Goal: Use online tool/utility: Utilize a website feature to perform a specific function

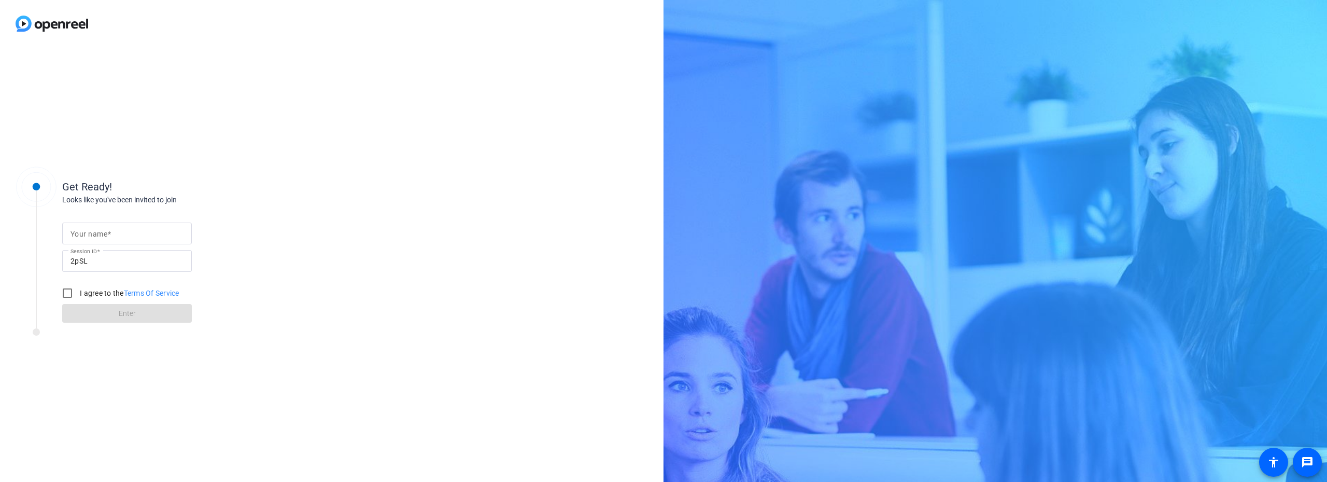
click at [155, 235] on input "Your name" at bounding box center [127, 233] width 113 height 12
type input "[PERSON_NAME]"
click at [72, 292] on input "I agree to the Terms Of Service" at bounding box center [67, 293] width 21 height 21
checkbox input "true"
click at [144, 313] on span at bounding box center [127, 313] width 130 height 25
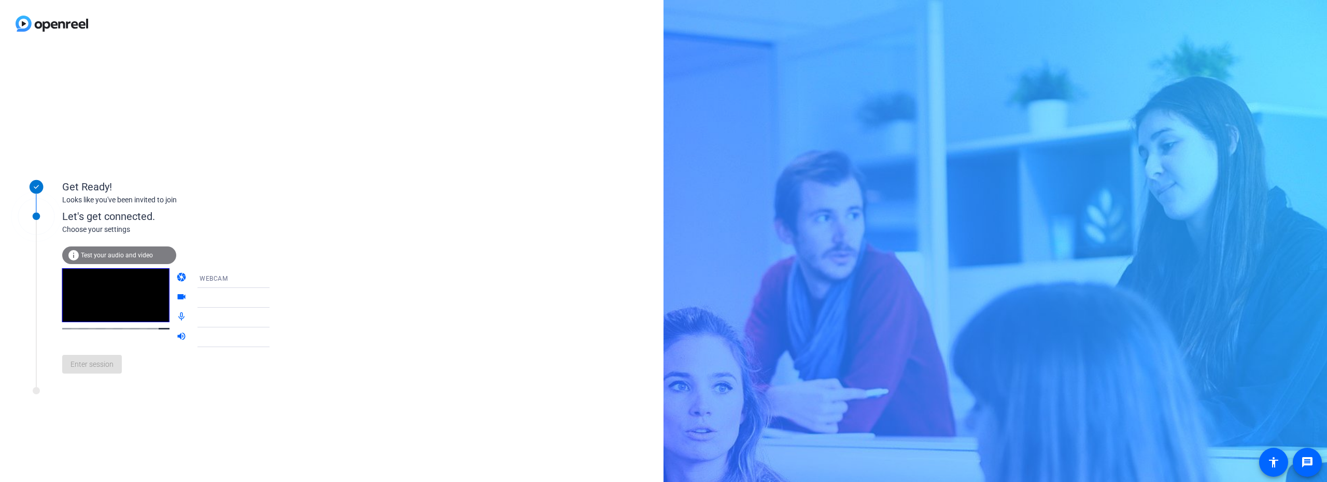
click at [277, 278] on icon at bounding box center [279, 278] width 5 height 3
click at [240, 247] on div at bounding box center [663, 241] width 1327 height 482
click at [99, 363] on span "Enter session" at bounding box center [92, 364] width 43 height 11
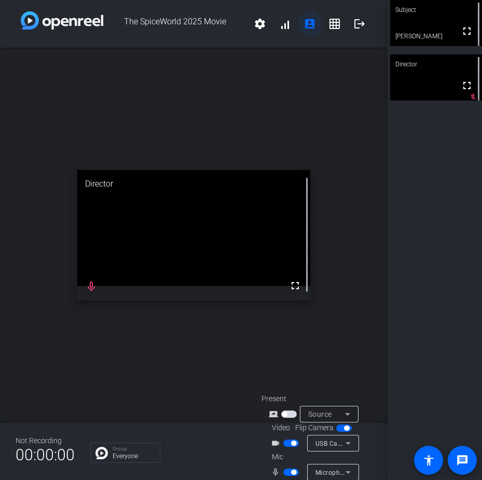
click at [303, 25] on mat-icon "account_box" at bounding box center [309, 24] width 12 height 12
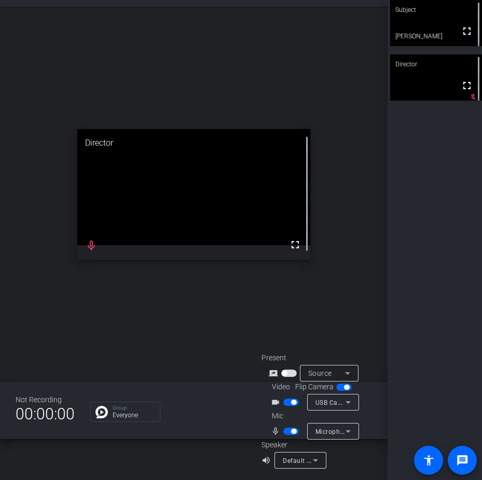
click at [349, 401] on icon at bounding box center [348, 402] width 12 height 12
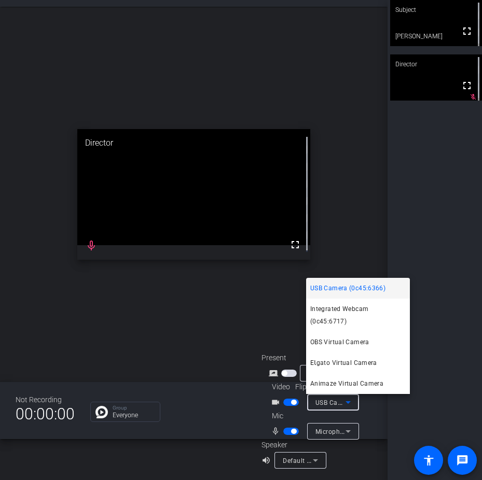
click at [334, 294] on span "USB Camera (0c45:6366)" at bounding box center [347, 288] width 75 height 12
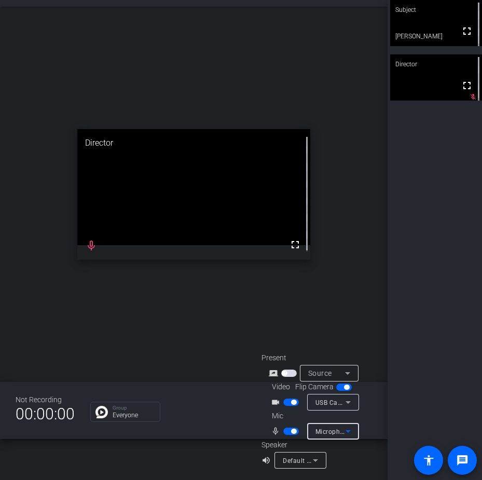
click at [349, 428] on icon at bounding box center [348, 431] width 12 height 12
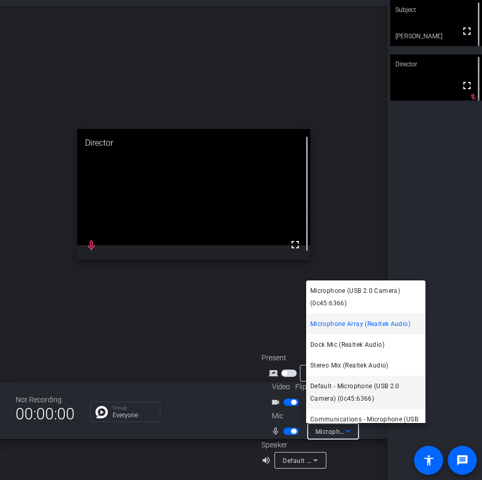
click at [338, 390] on span "Default - Microphone (USB 2.0 Camera) (0c45:6366)" at bounding box center [365, 392] width 111 height 25
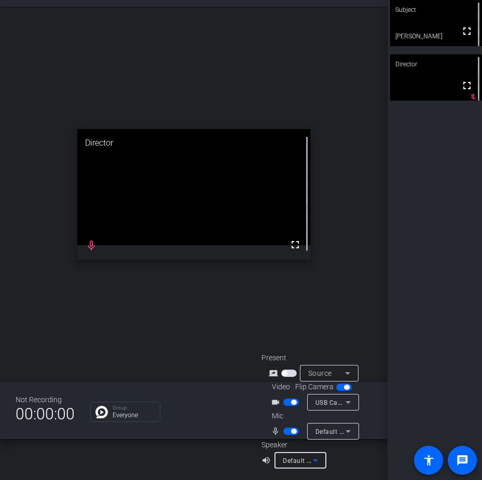
click at [298, 460] on span "Default - Speakers (USB2.0 Device) (1908:2220)" at bounding box center [355, 460] width 144 height 8
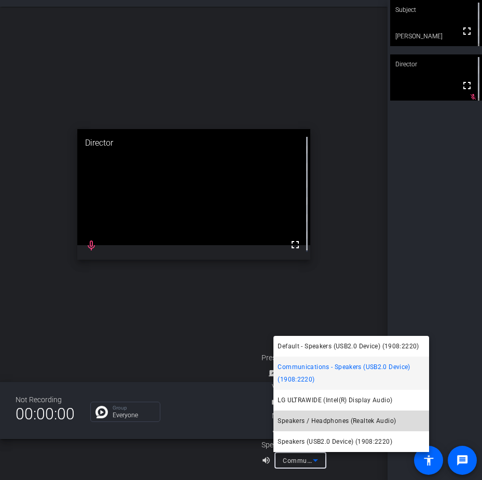
click at [299, 421] on span "Speakers / Headphones (Realtek Audio)" at bounding box center [336, 421] width 118 height 12
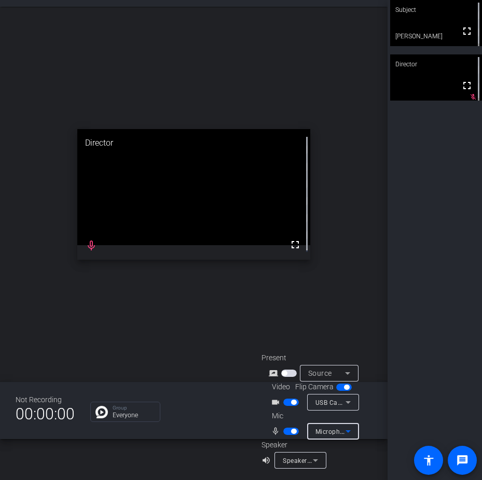
click at [353, 433] on icon at bounding box center [348, 431] width 12 height 12
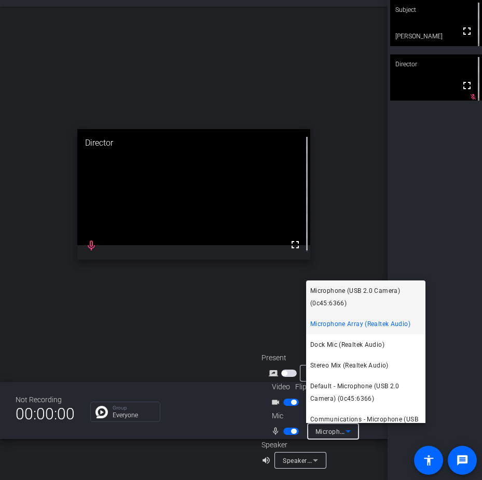
click at [339, 292] on span "Microphone (USB 2.0 Camera) (0c45:6366)" at bounding box center [365, 297] width 111 height 25
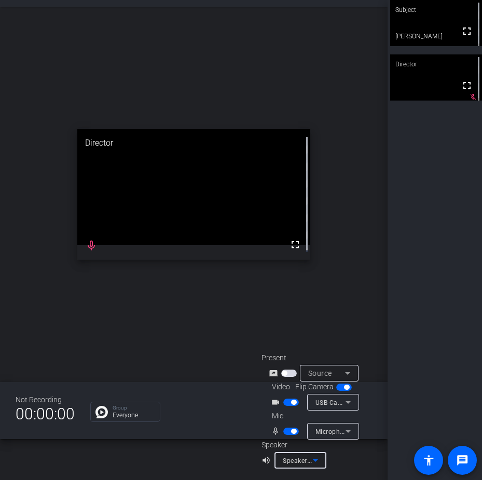
click at [306, 460] on span "Speakers / Headphones (Realtek Audio)" at bounding box center [343, 460] width 121 height 8
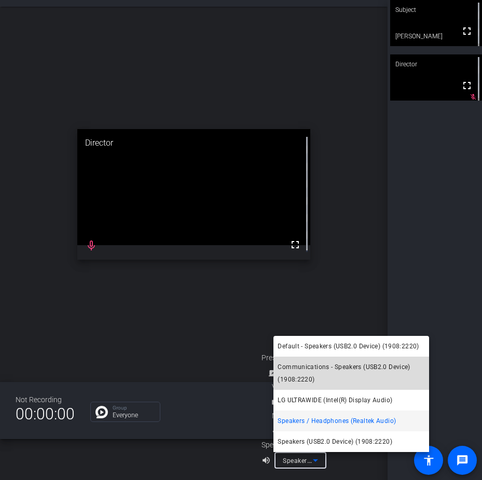
click at [304, 372] on span "Communications - Speakers (USB2.0 Device) (1908:2220)" at bounding box center [350, 373] width 147 height 25
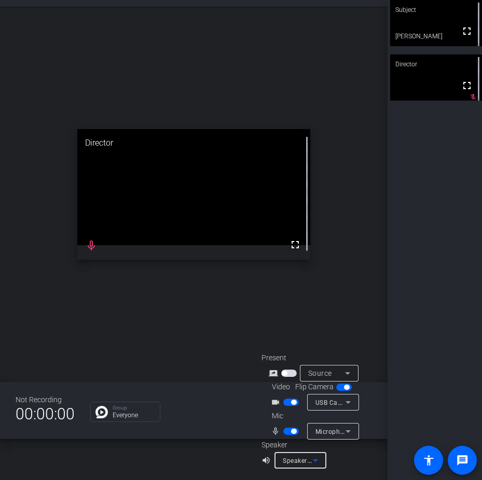
click at [313, 460] on icon at bounding box center [315, 460] width 5 height 3
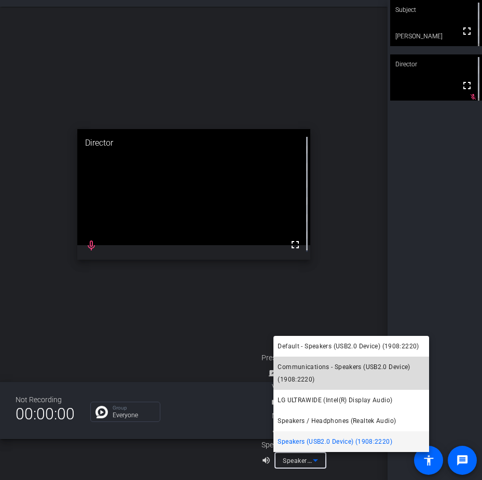
click at [298, 369] on span "Communications - Speakers (USB2.0 Device) (1908:2220)" at bounding box center [350, 373] width 147 height 25
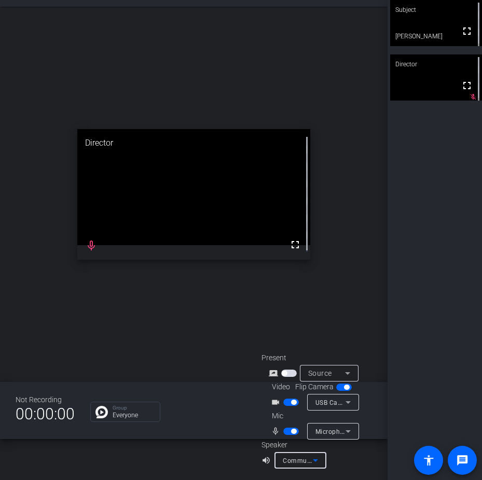
click at [344, 431] on icon at bounding box center [348, 431] width 12 height 12
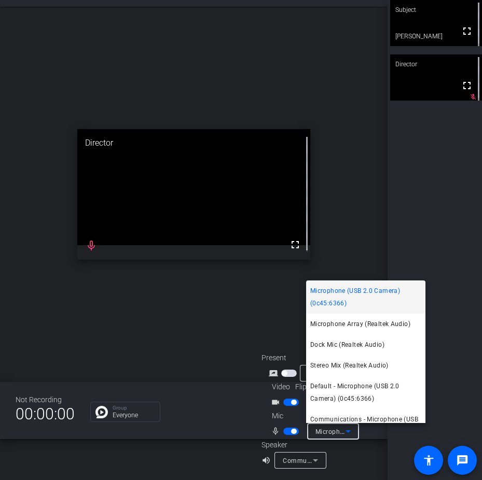
click at [344, 431] on div at bounding box center [241, 240] width 482 height 480
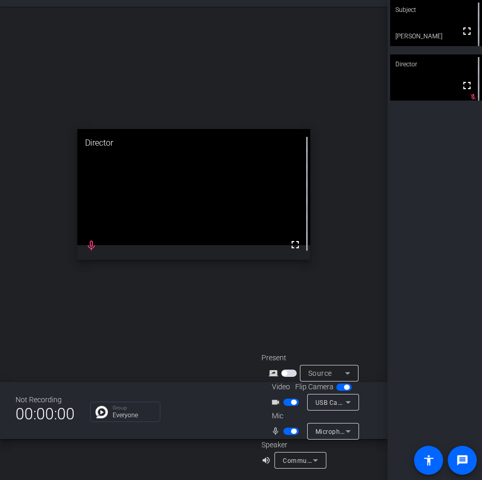
click at [309, 466] on icon at bounding box center [315, 460] width 12 height 12
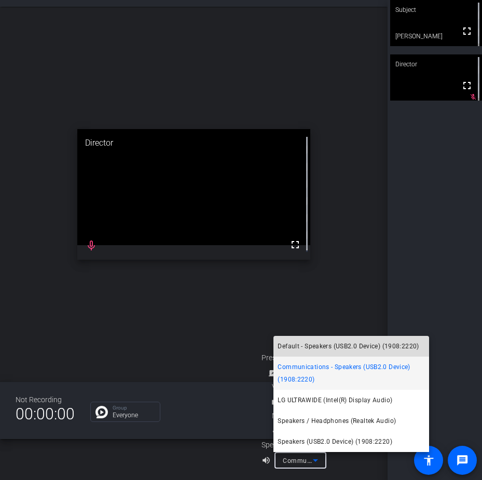
click at [334, 344] on span "Default - Speakers (USB2.0 Device) (1908:2220)" at bounding box center [347, 346] width 141 height 12
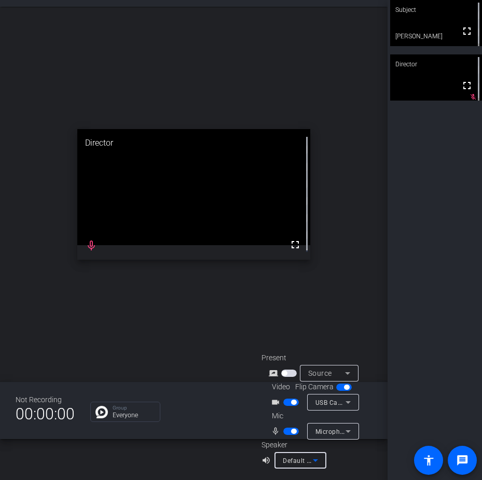
click at [311, 459] on icon at bounding box center [315, 460] width 12 height 12
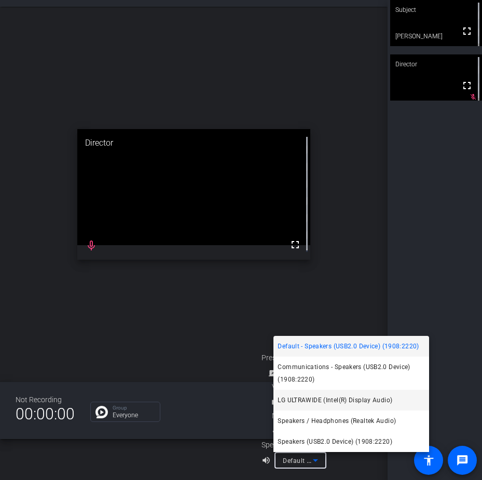
click at [299, 399] on span "LG ULTRAWIDE (Intel(R) Display Audio)" at bounding box center [334, 400] width 115 height 12
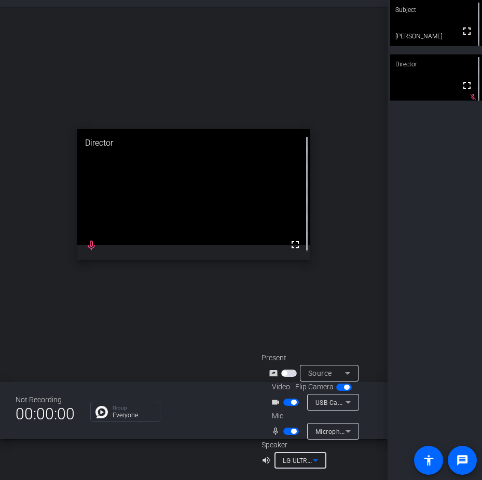
click at [315, 459] on icon at bounding box center [315, 460] width 12 height 12
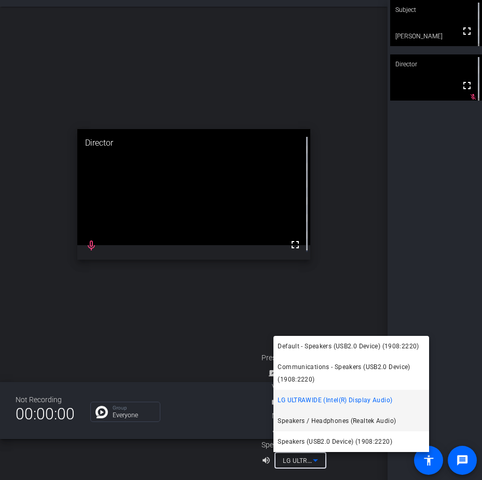
click at [322, 417] on span "Speakers / Headphones (Realtek Audio)" at bounding box center [336, 421] width 118 height 12
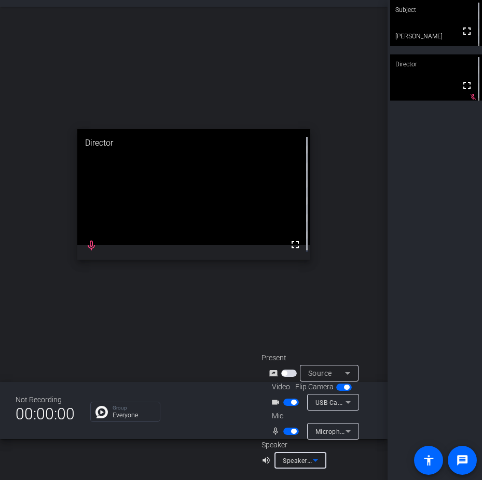
click at [304, 460] on span "Speakers / Headphones (Realtek Audio)" at bounding box center [343, 460] width 121 height 8
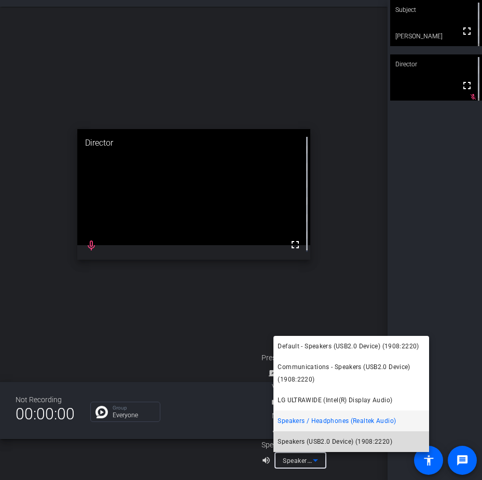
click at [325, 442] on span "Speakers (USB2.0 Device) (1908:2220)" at bounding box center [334, 442] width 115 height 12
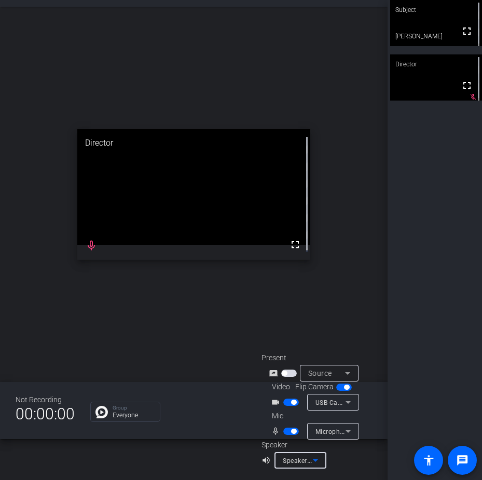
click at [304, 461] on span "Speakers (USB2.0 Device) (1908:2220)" at bounding box center [341, 460] width 117 height 8
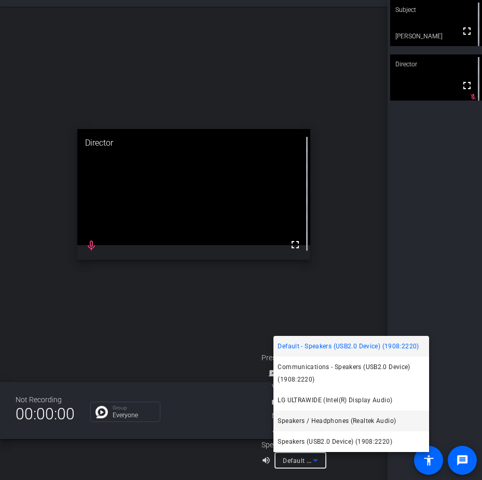
click at [303, 420] on span "Speakers / Headphones (Realtek Audio)" at bounding box center [336, 421] width 118 height 12
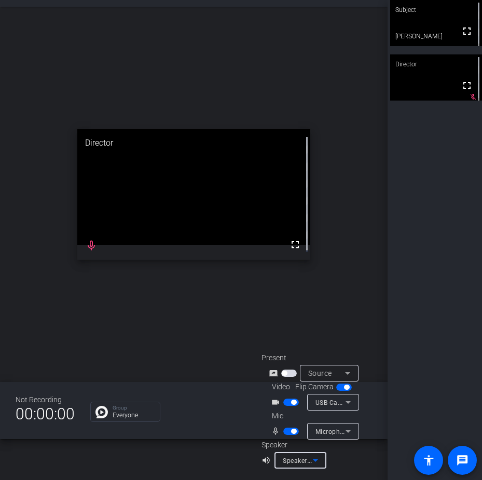
click at [348, 431] on icon at bounding box center [347, 431] width 5 height 3
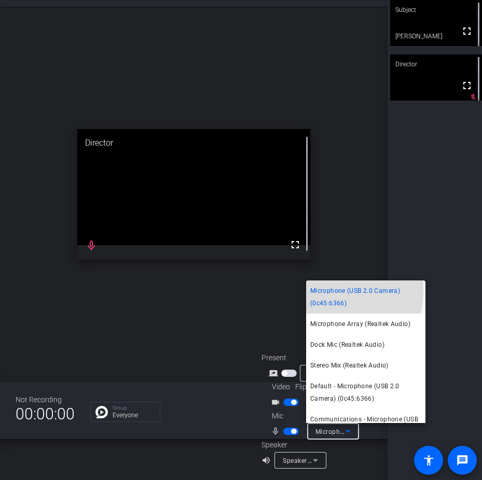
click at [339, 292] on span "Microphone (USB 2.0 Camera) (0c45:6366)" at bounding box center [365, 297] width 111 height 25
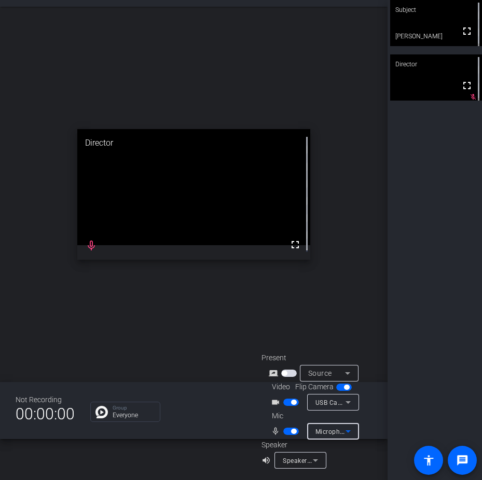
click at [343, 400] on icon at bounding box center [348, 402] width 12 height 12
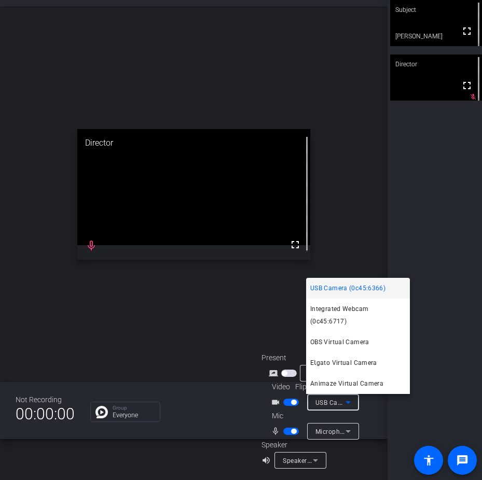
click at [346, 434] on div at bounding box center [241, 240] width 482 height 480
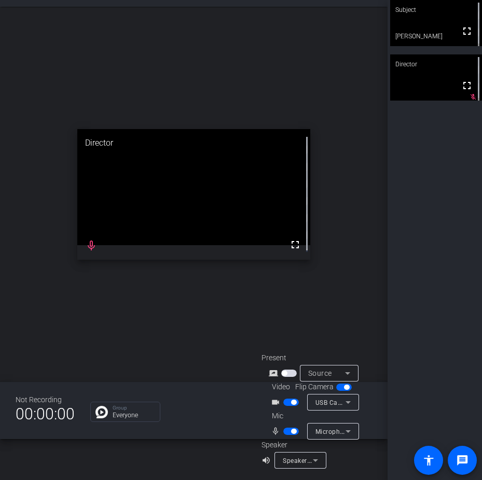
click at [346, 430] on icon at bounding box center [348, 431] width 12 height 12
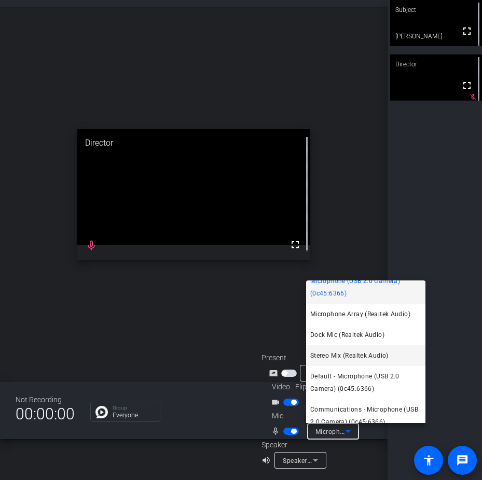
scroll to position [19, 0]
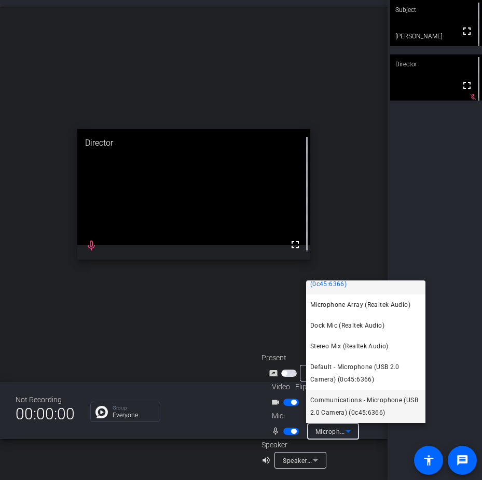
click at [352, 412] on span "Communications - Microphone (USB 2.0 Camera) (0c45:6366)" at bounding box center [365, 406] width 111 height 25
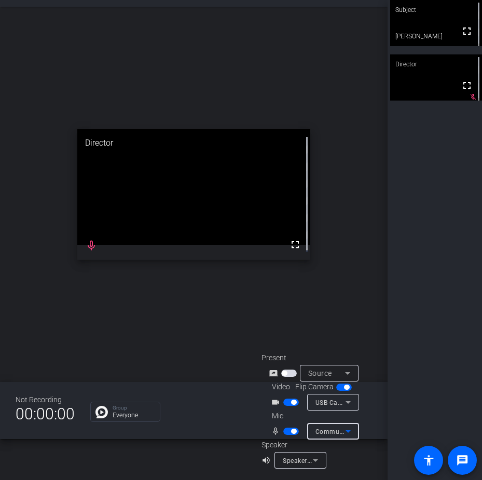
click at [338, 432] on span "Communications - Microphone (USB 2.0 Camera) (0c45:6366)" at bounding box center [409, 431] width 188 height 8
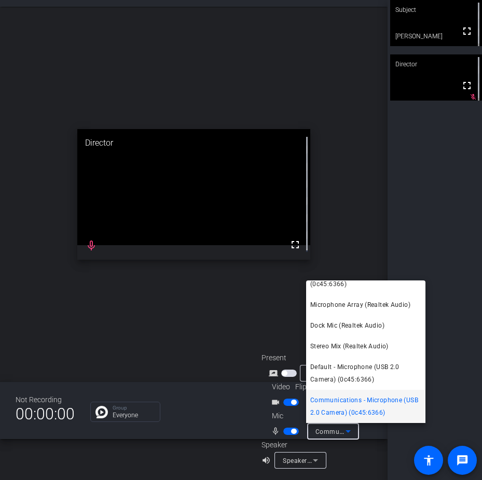
click at [338, 413] on span "Communications - Microphone (USB 2.0 Camera) (0c45:6366)" at bounding box center [365, 406] width 111 height 25
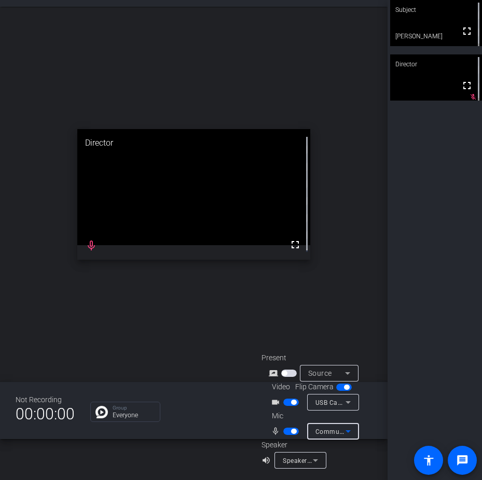
click at [341, 374] on icon at bounding box center [347, 373] width 12 height 12
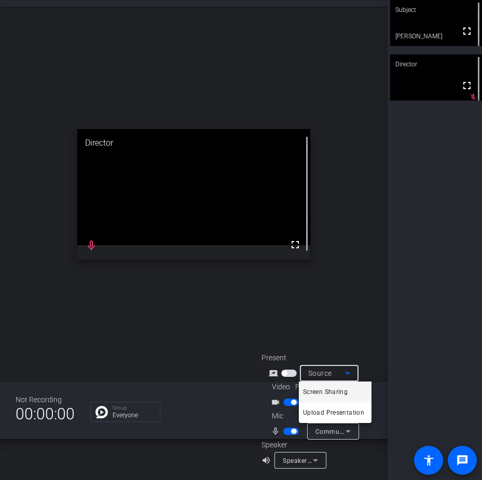
click at [355, 317] on div at bounding box center [241, 240] width 482 height 480
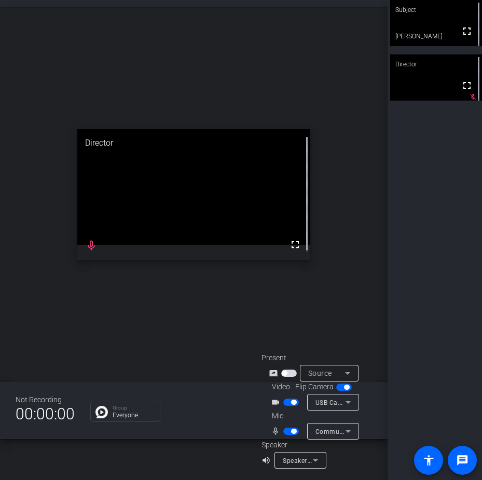
click at [303, 466] on div "Speakers / Headphones (Realtek Audio)" at bounding box center [298, 460] width 30 height 13
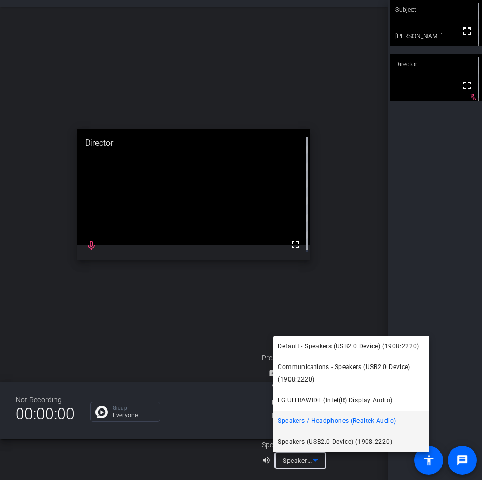
click at [312, 441] on span "Speakers (USB2.0 Device) (1908:2220)" at bounding box center [334, 442] width 115 height 12
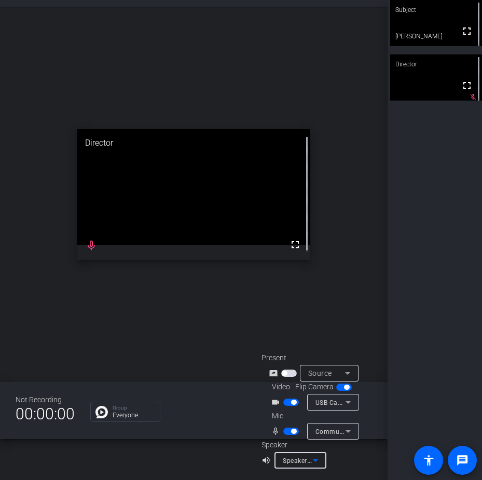
click at [339, 429] on span "Communications - Microphone (USB 2.0 Camera) (0c45:6366)" at bounding box center [409, 431] width 188 height 8
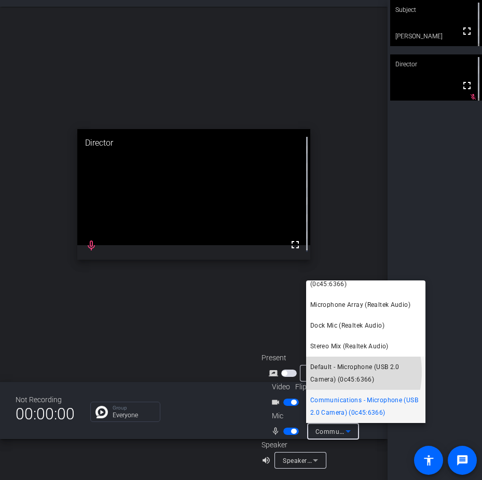
click at [324, 372] on span "Default - Microphone (USB 2.0 Camera) (0c45:6366)" at bounding box center [365, 373] width 111 height 25
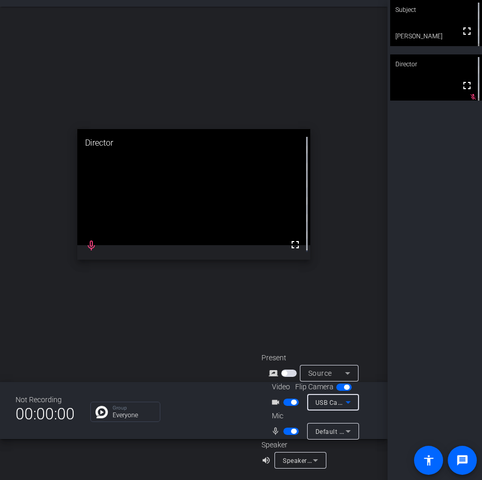
click at [342, 400] on icon at bounding box center [348, 402] width 12 height 12
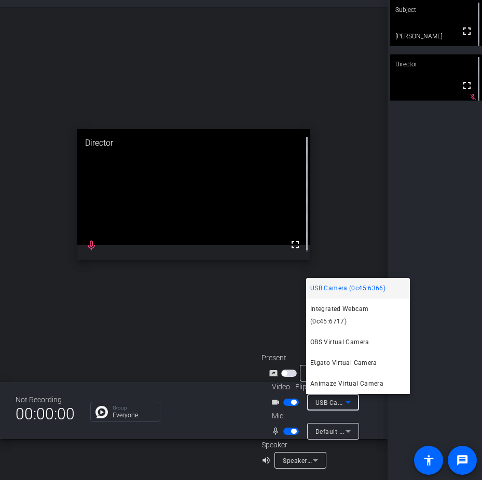
click at [346, 432] on div at bounding box center [241, 240] width 482 height 480
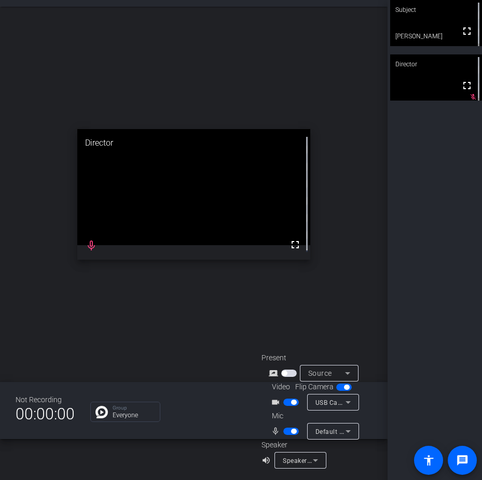
click at [332, 431] on span "Default - Microphone (USB 2.0 Camera) (0c45:6366)" at bounding box center [394, 431] width 158 height 8
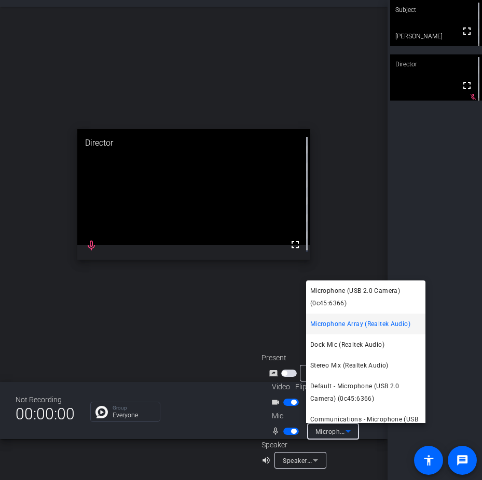
click at [298, 460] on div at bounding box center [241, 240] width 482 height 480
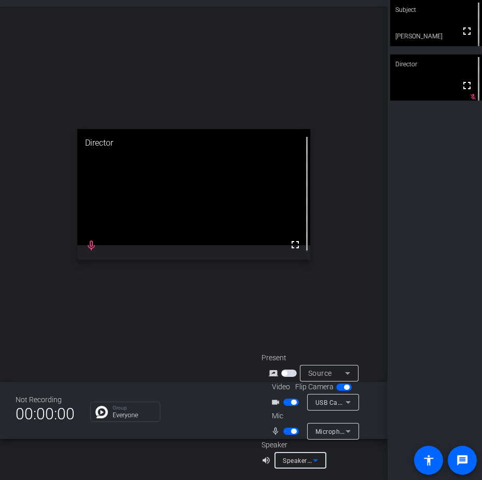
click at [298, 460] on span "Speakers (USB2.0 Device) (1908:2220)" at bounding box center [341, 460] width 117 height 8
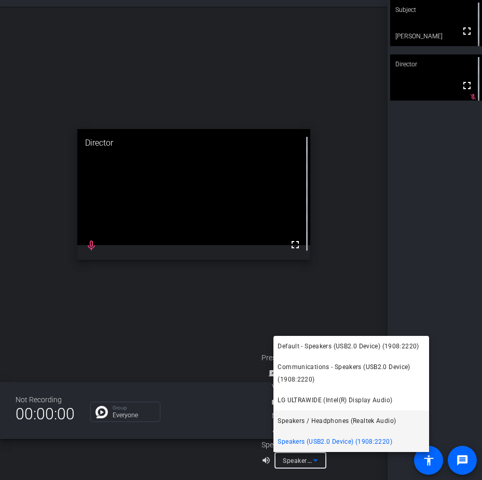
click at [299, 420] on span "Speakers / Headphones (Realtek Audio)" at bounding box center [336, 421] width 118 height 12
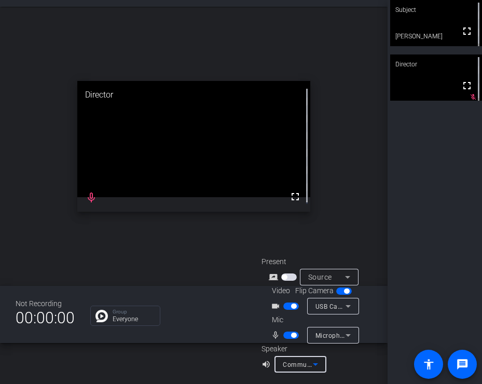
click at [305, 367] on span "Communications - Speakers (USB2.0 Device) (1908:2220)" at bounding box center [370, 364] width 175 height 8
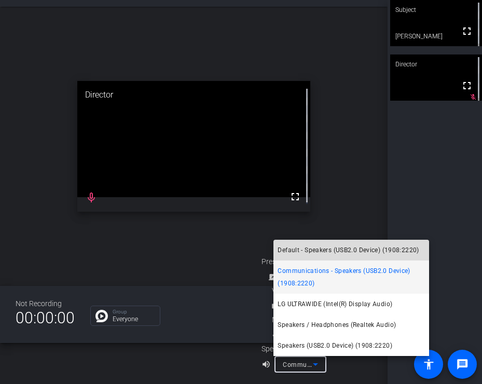
click at [296, 249] on span "Default - Speakers (USB2.0 Device) (1908:2220)" at bounding box center [347, 250] width 141 height 12
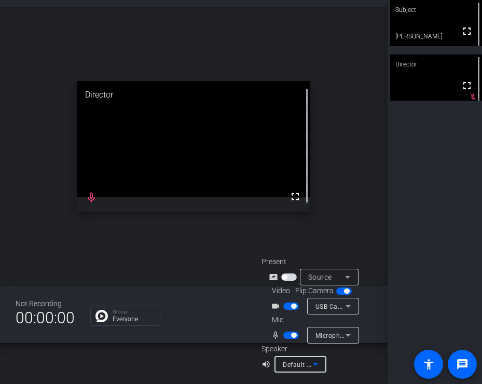
click at [311, 368] on icon at bounding box center [315, 364] width 12 height 12
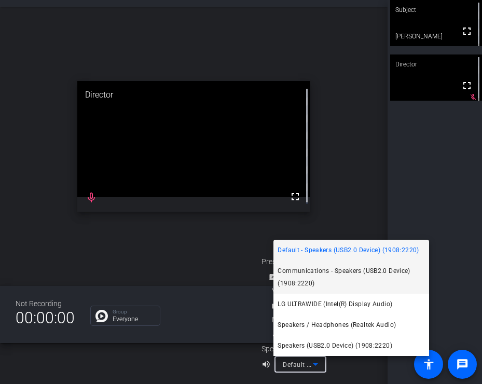
click at [301, 277] on span "Communications - Speakers (USB2.0 Device) (1908:2220)" at bounding box center [350, 276] width 147 height 25
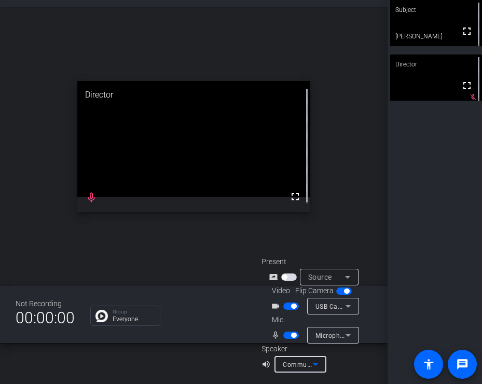
click at [314, 365] on icon at bounding box center [315, 364] width 5 height 3
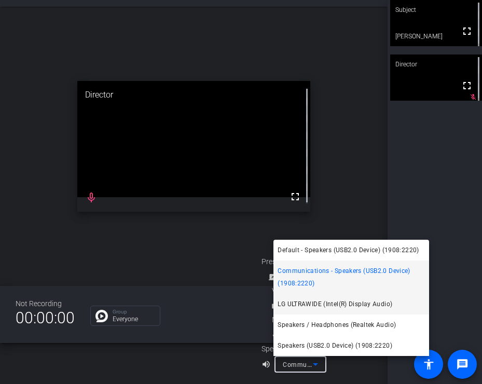
click at [306, 304] on span "LG ULTRAWIDE (Intel(R) Display Audio)" at bounding box center [334, 304] width 115 height 12
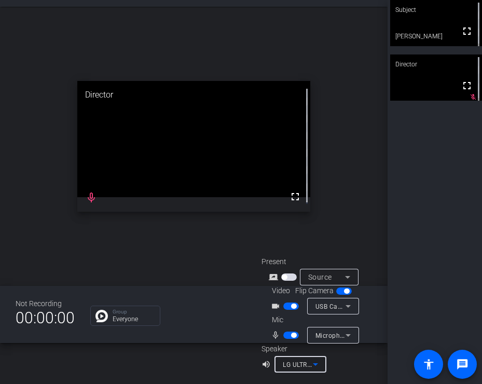
click at [307, 366] on span "LG ULTRAWIDE (Intel(R) Display Audio)" at bounding box center [341, 364] width 117 height 8
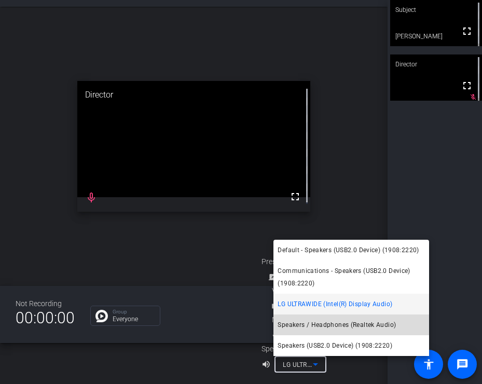
click at [307, 325] on span "Speakers / Headphones (Realtek Audio)" at bounding box center [336, 324] width 118 height 12
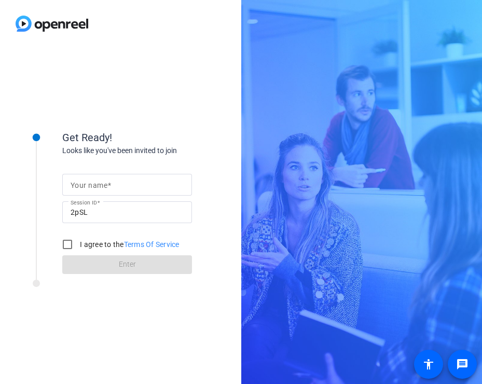
click at [144, 186] on input "Your name" at bounding box center [127, 184] width 113 height 12
type input "[PERSON_NAME]"
click at [61, 243] on input "I agree to the Terms Of Service" at bounding box center [67, 244] width 21 height 21
checkbox input "true"
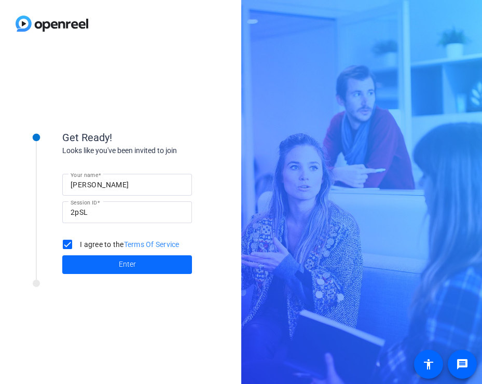
click at [124, 262] on span "Enter" at bounding box center [127, 264] width 17 height 11
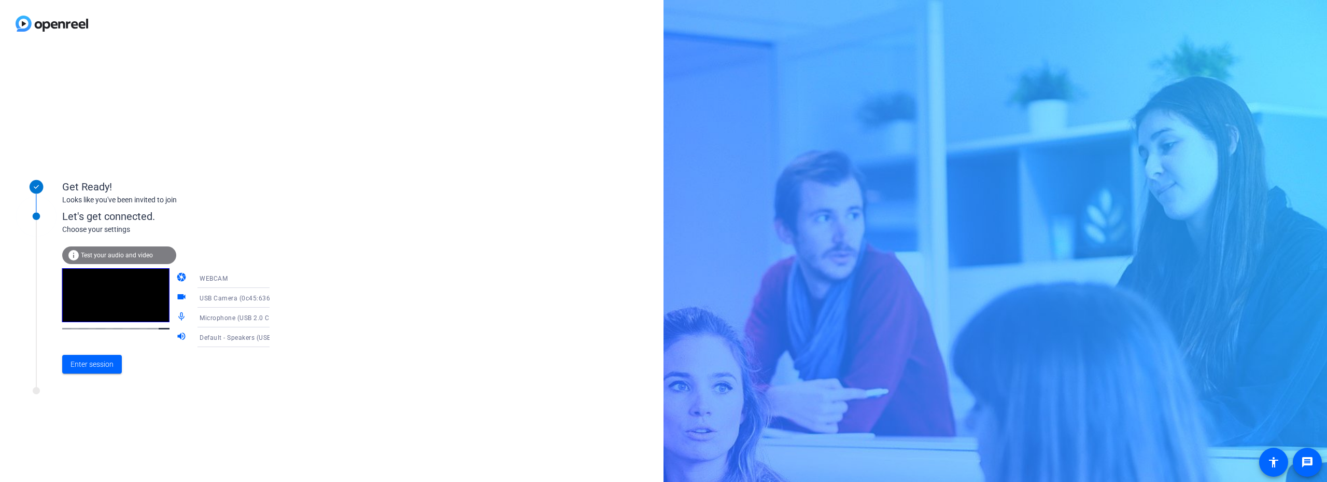
click at [250, 341] on span "Default - Speakers (USB2.0 Device) (1908:2220)" at bounding box center [272, 337] width 144 height 8
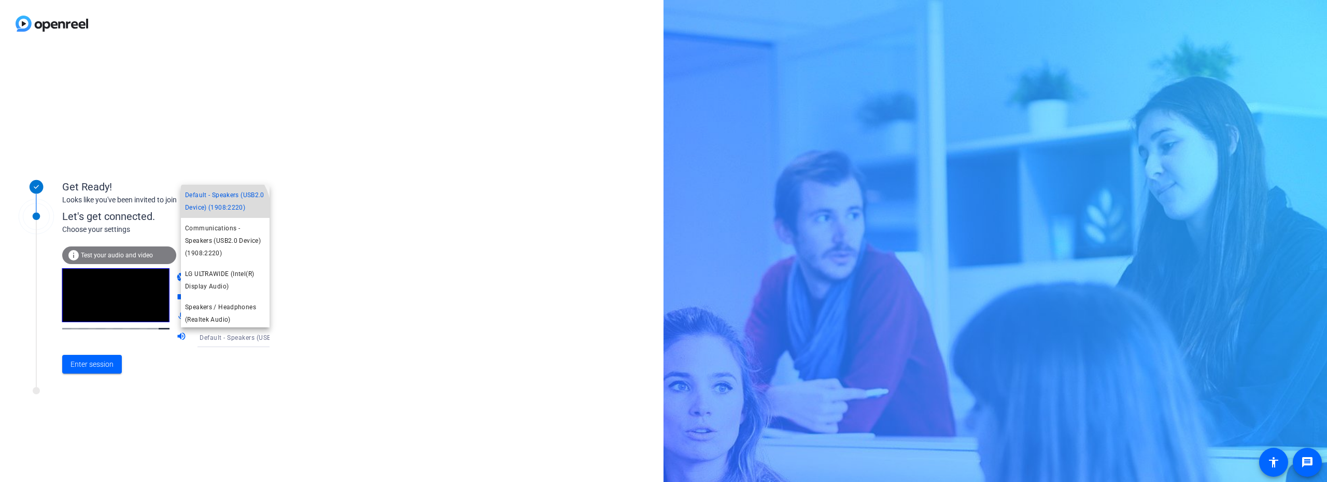
click at [218, 210] on span "Default - Speakers (USB2.0 Device) (1908:2220)" at bounding box center [225, 201] width 80 height 25
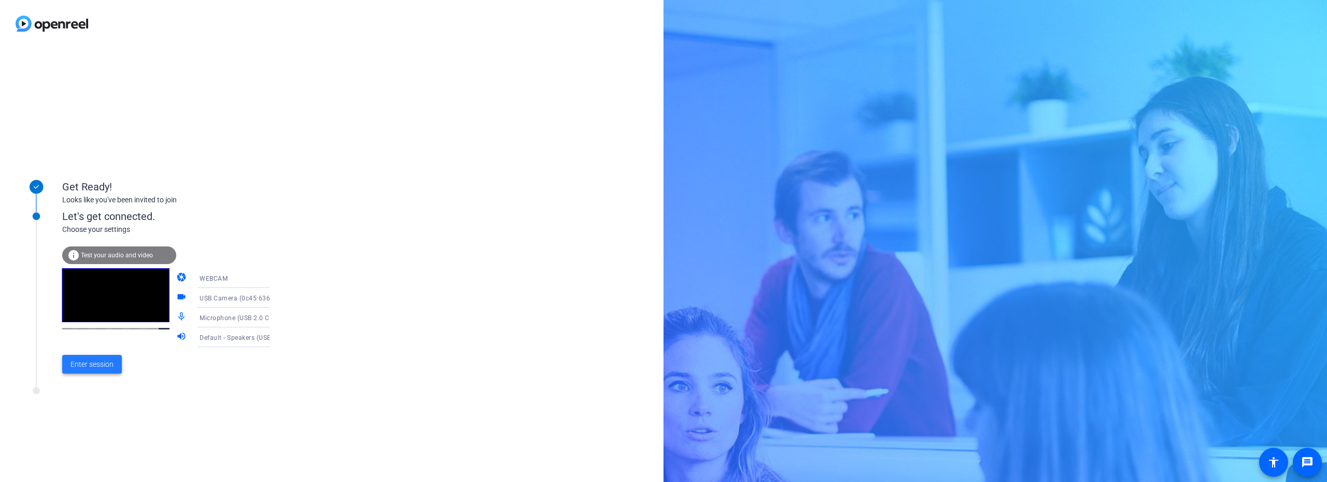
click at [84, 362] on span "Enter session" at bounding box center [92, 364] width 43 height 11
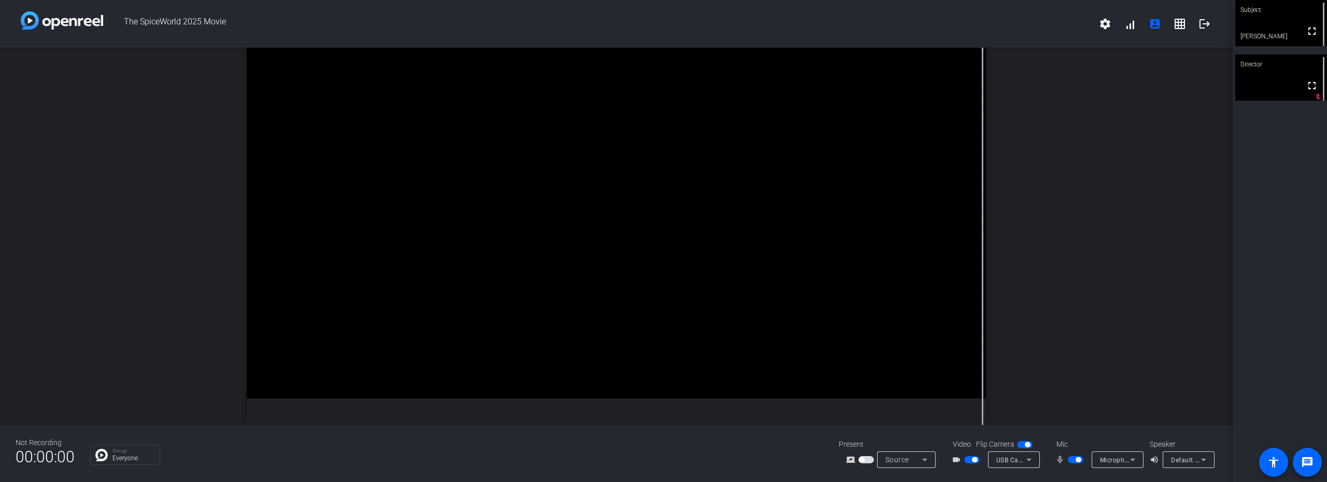
click at [481, 383] on span "Microphone (USB 2.0 Camera) (0c45:6366)" at bounding box center [1165, 459] width 131 height 8
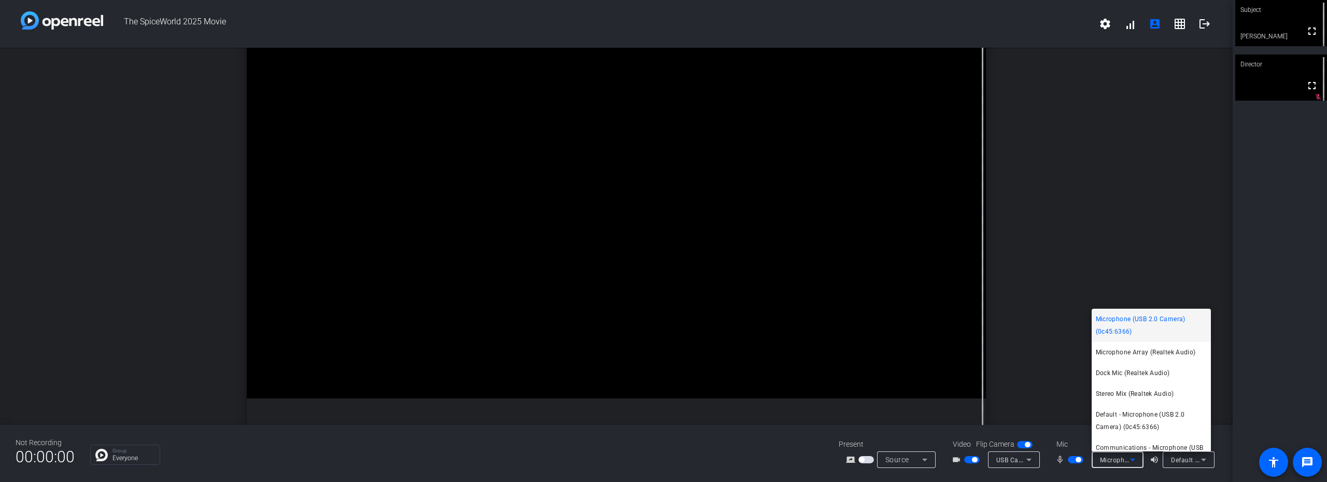
click at [481, 323] on span "Microphone (USB 2.0 Camera) (0c45:6366)" at bounding box center [1151, 325] width 111 height 25
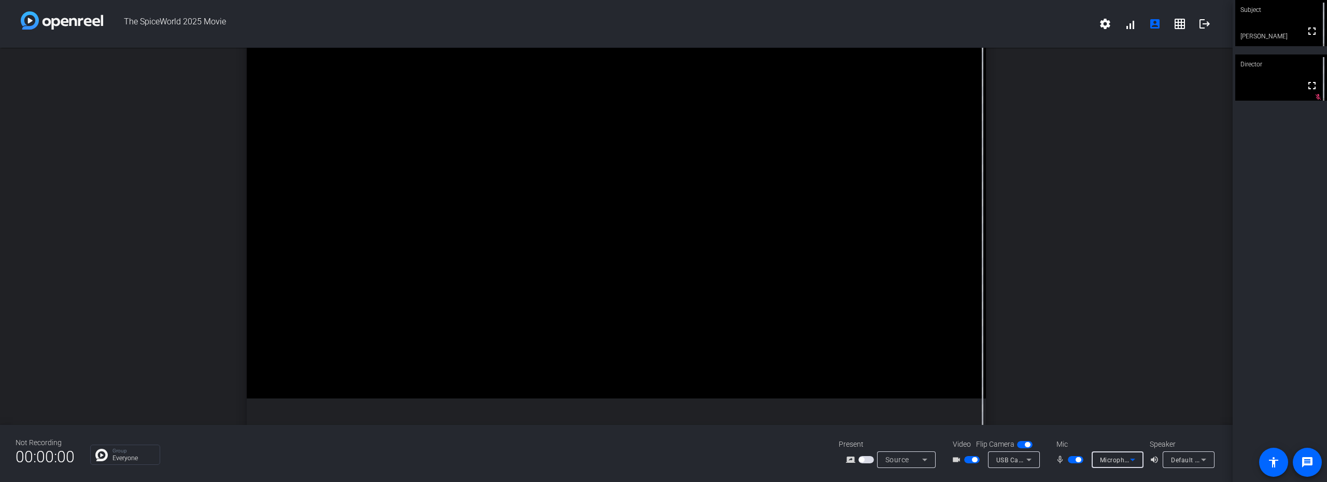
click at [481, 383] on span "USB Camera (0c45:6366)" at bounding box center [1035, 459] width 77 height 8
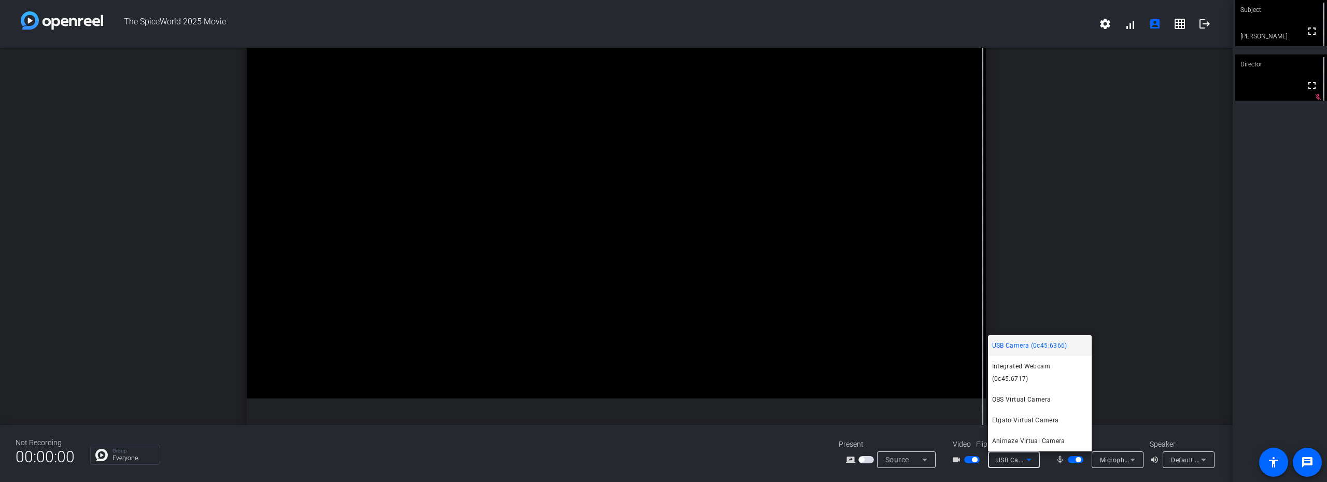
click at [481, 352] on span "USB Camera (0c45:6366)" at bounding box center [1029, 345] width 75 height 12
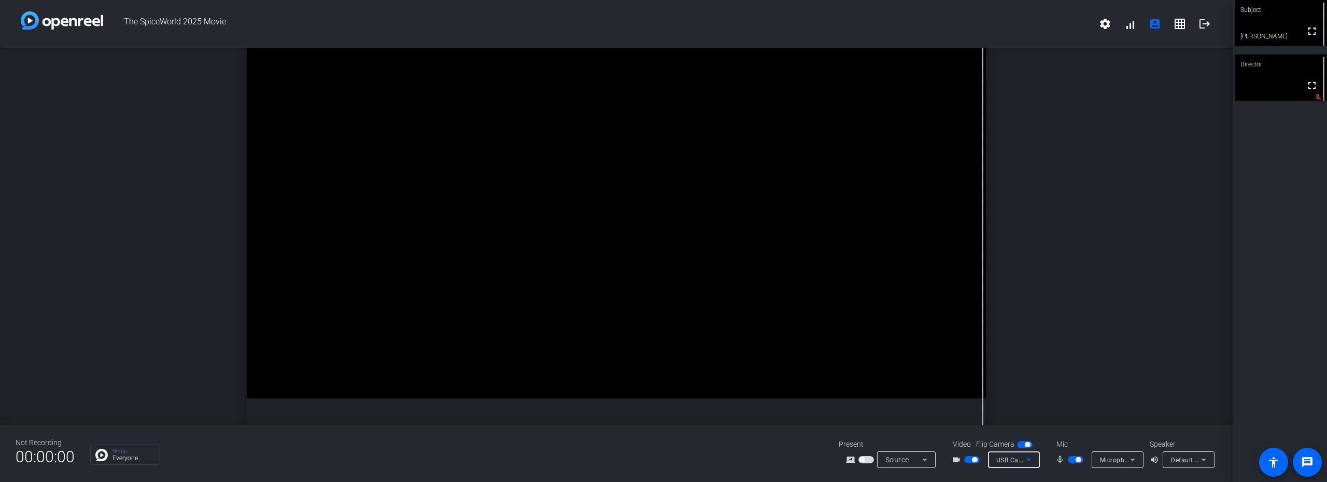
click at [481, 383] on icon at bounding box center [925, 459] width 12 height 12
click at [481, 383] on div at bounding box center [663, 241] width 1327 height 482
click at [481, 383] on span "Default - Speakers (USB2.0 Device) (1908:2220)" at bounding box center [1243, 459] width 144 height 8
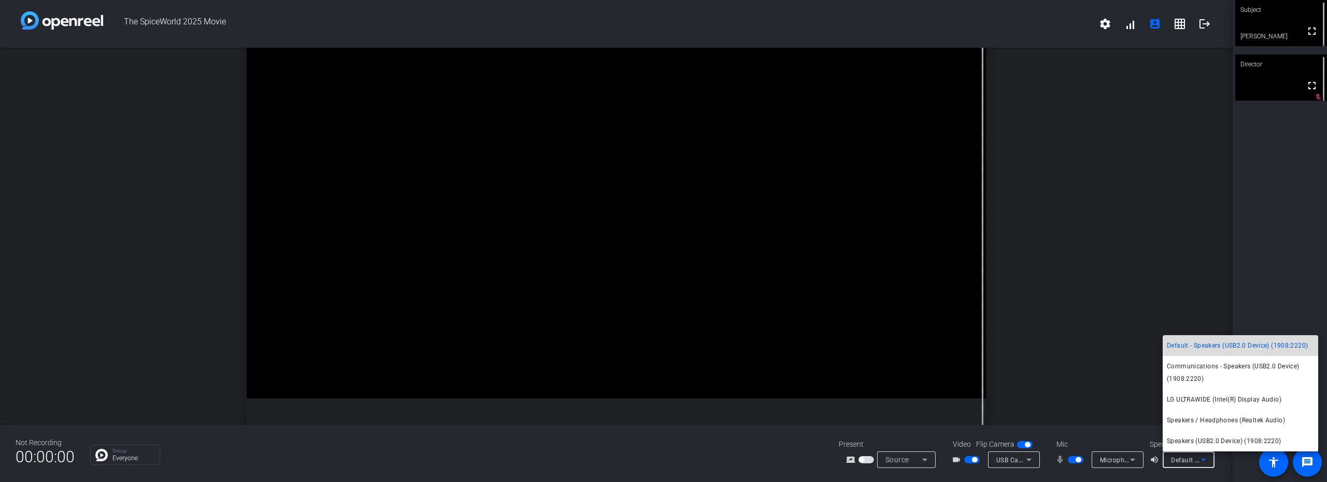
click at [481, 345] on span "Default - Speakers (USB2.0 Device) (1908:2220)" at bounding box center [1237, 345] width 141 height 12
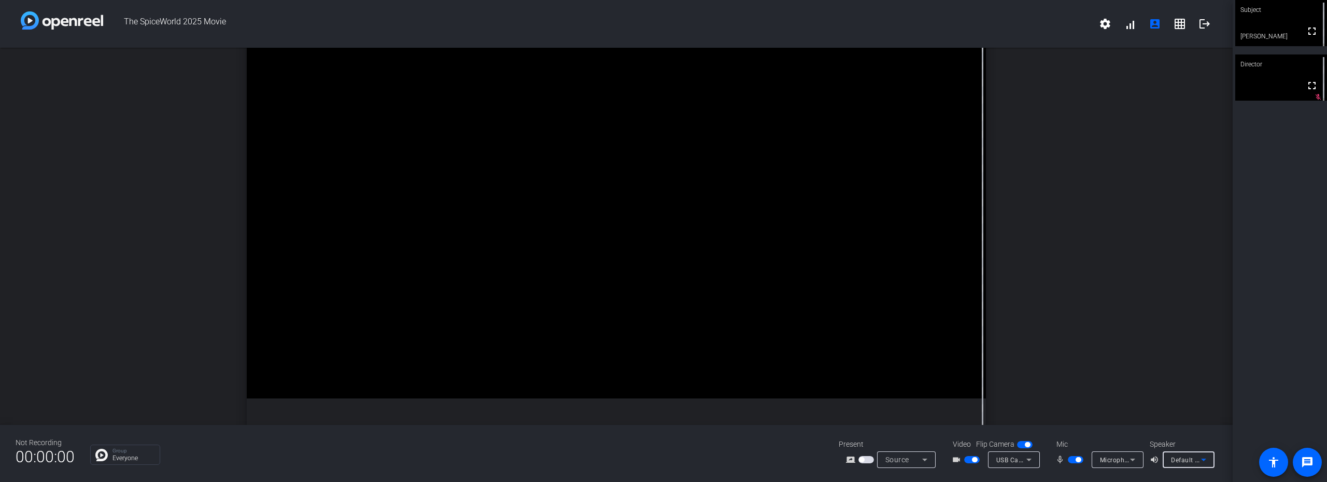
click at [481, 383] on icon at bounding box center [1029, 459] width 12 height 12
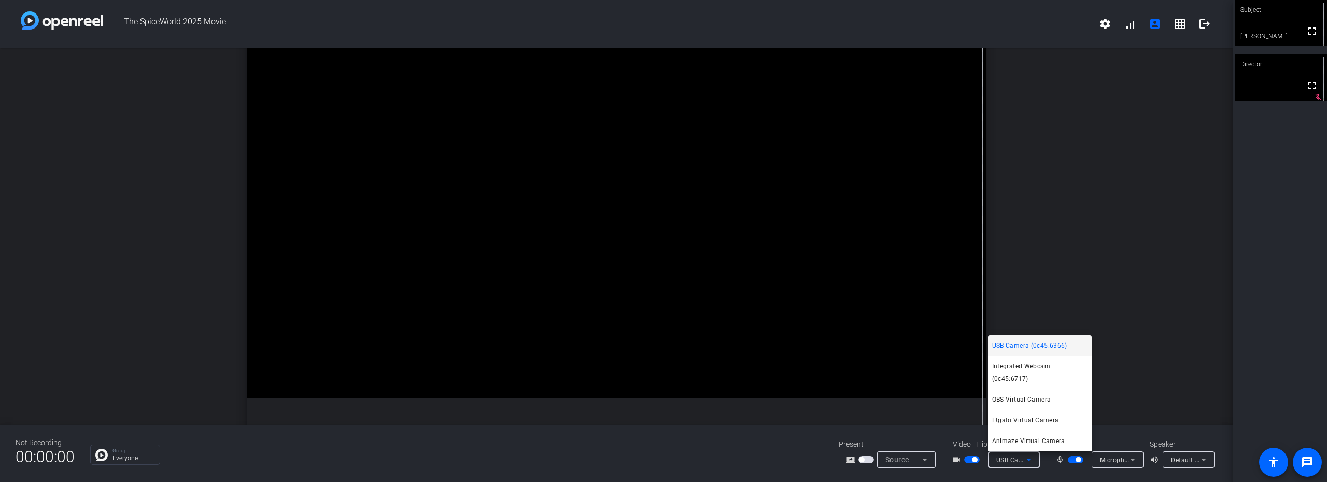
click at [481, 383] on div at bounding box center [663, 241] width 1327 height 482
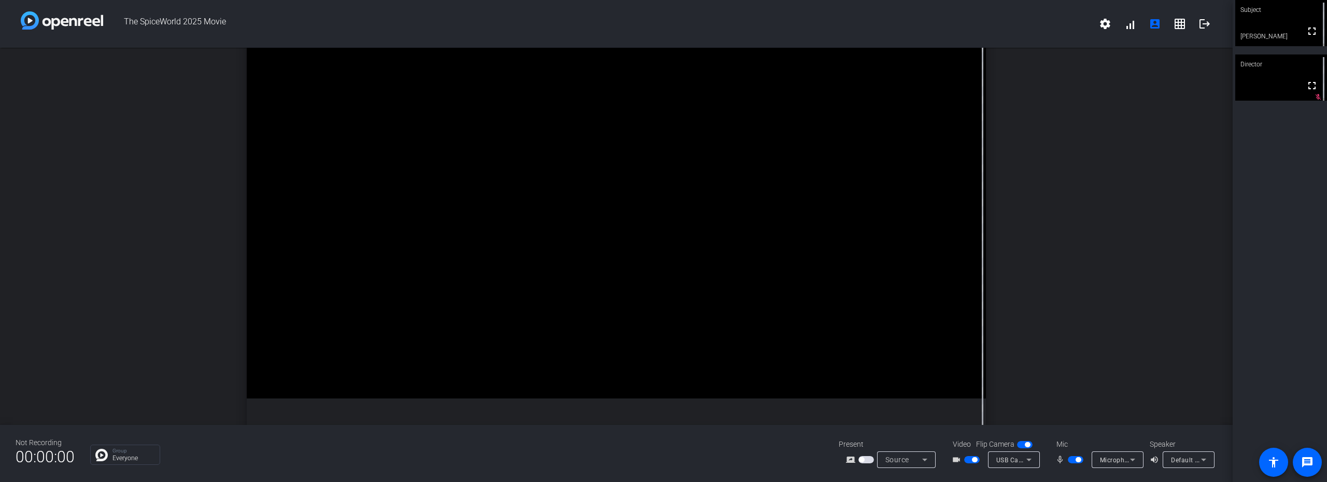
click at [481, 383] on span "Microphone Array (Realtek Audio)" at bounding box center [1151, 459] width 102 height 8
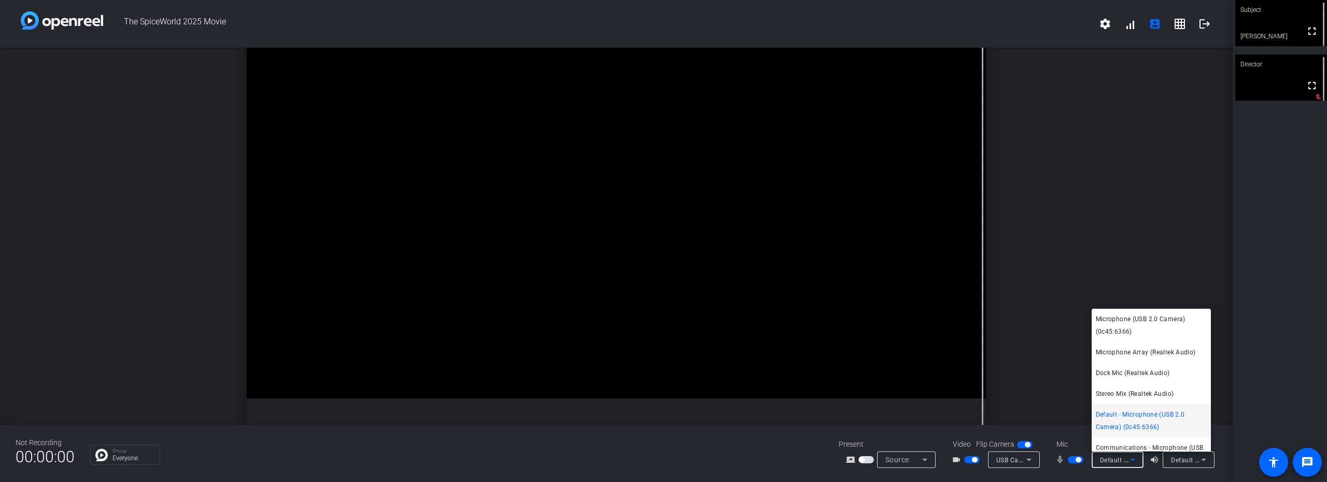
click at [481, 383] on div at bounding box center [663, 241] width 1327 height 482
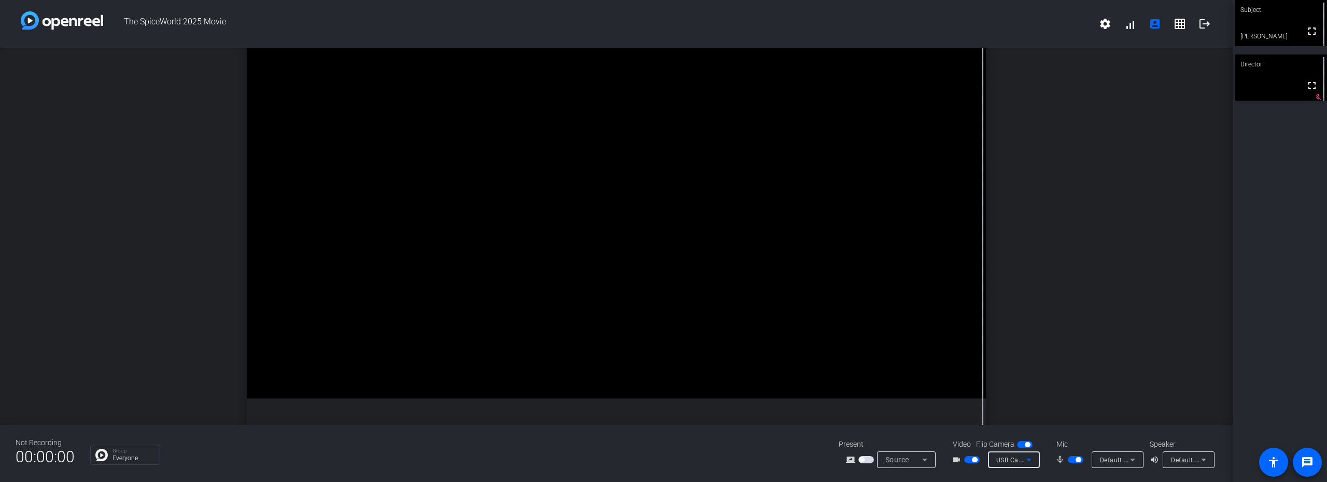
click at [481, 383] on icon at bounding box center [1029, 459] width 12 height 12
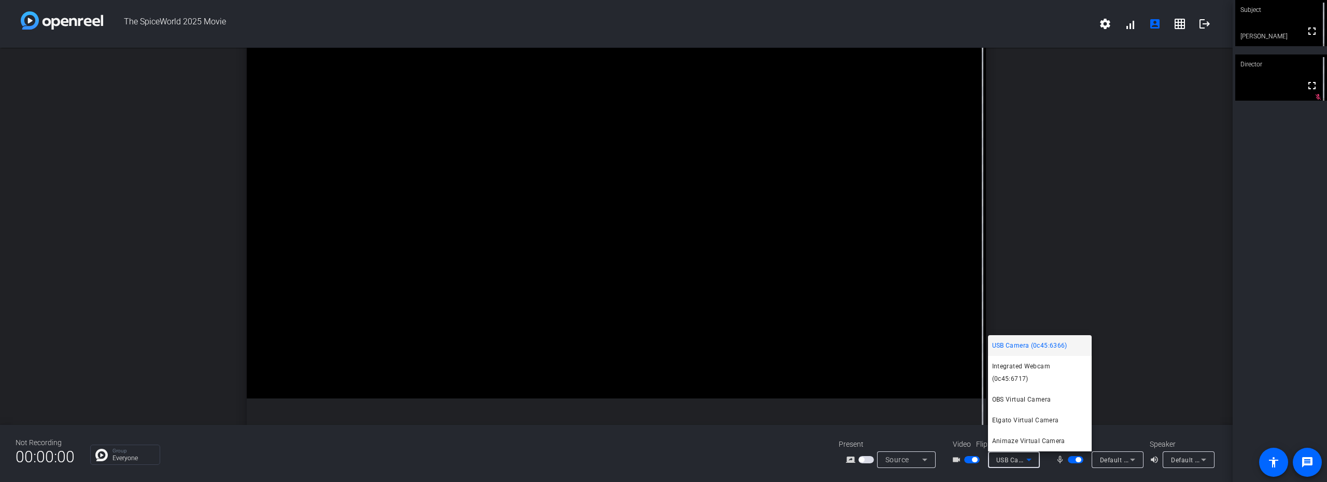
drag, startPoint x: 457, startPoint y: 34, endPoint x: 70, endPoint y: 91, distance: 391.6
click at [70, 91] on div at bounding box center [663, 241] width 1327 height 482
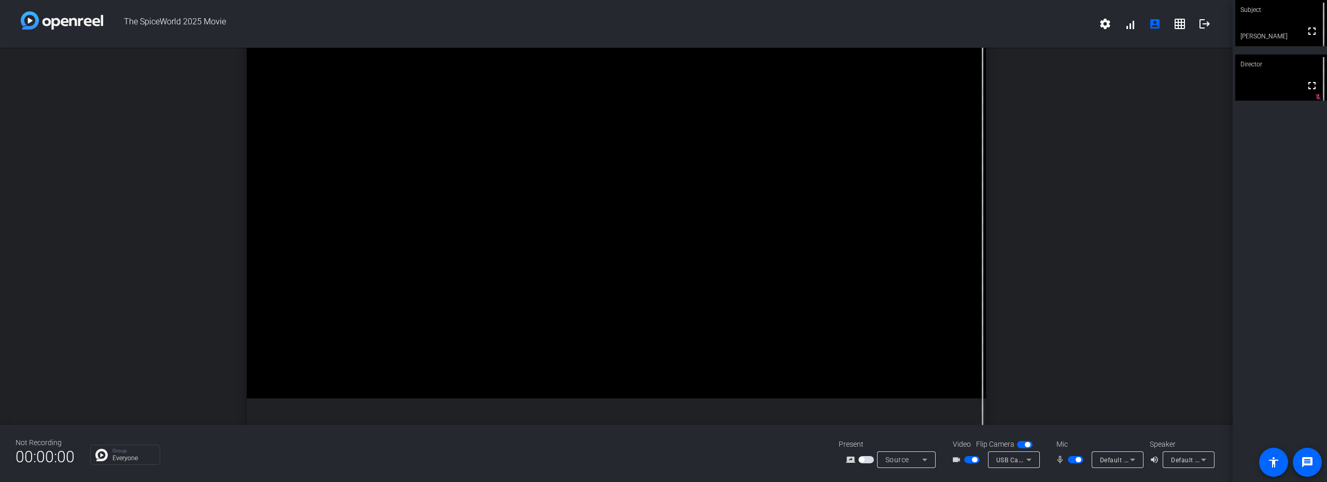
click at [38, 26] on img at bounding box center [62, 20] width 82 height 18
click at [29, 16] on img at bounding box center [62, 20] width 82 height 18
click at [481, 23] on mat-icon "settings" at bounding box center [1105, 24] width 12 height 12
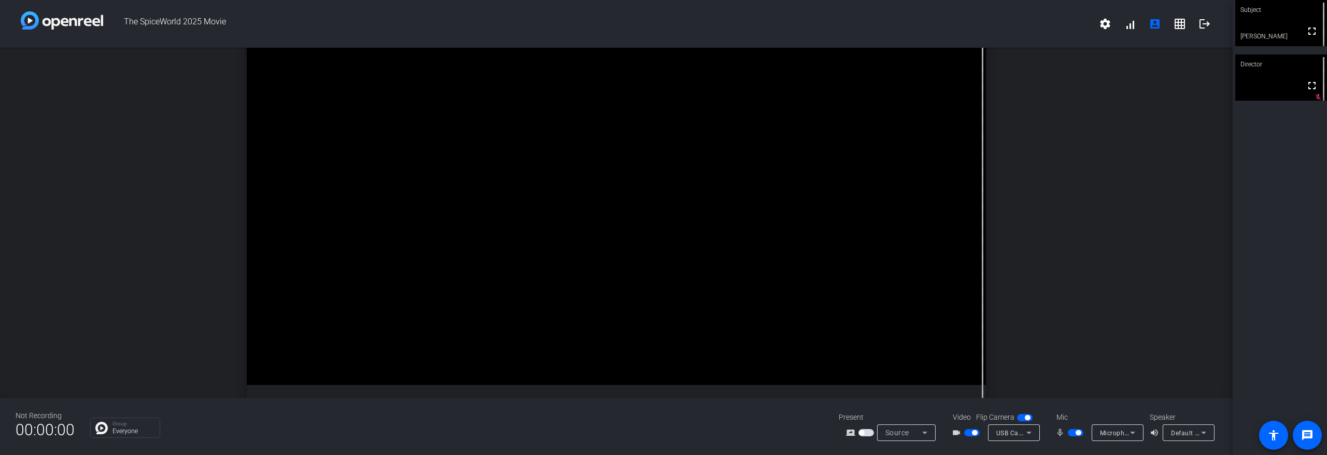
click at [1198, 429] on icon at bounding box center [1204, 432] width 12 height 12
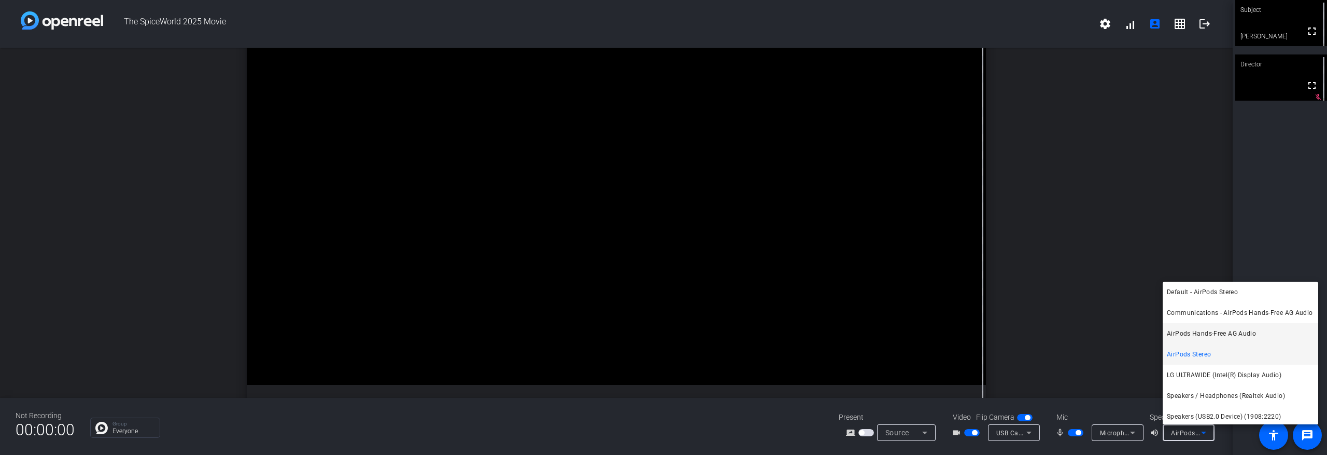
click at [1191, 340] on span "AirPods Hands-Free AG Audio" at bounding box center [1211, 333] width 89 height 12
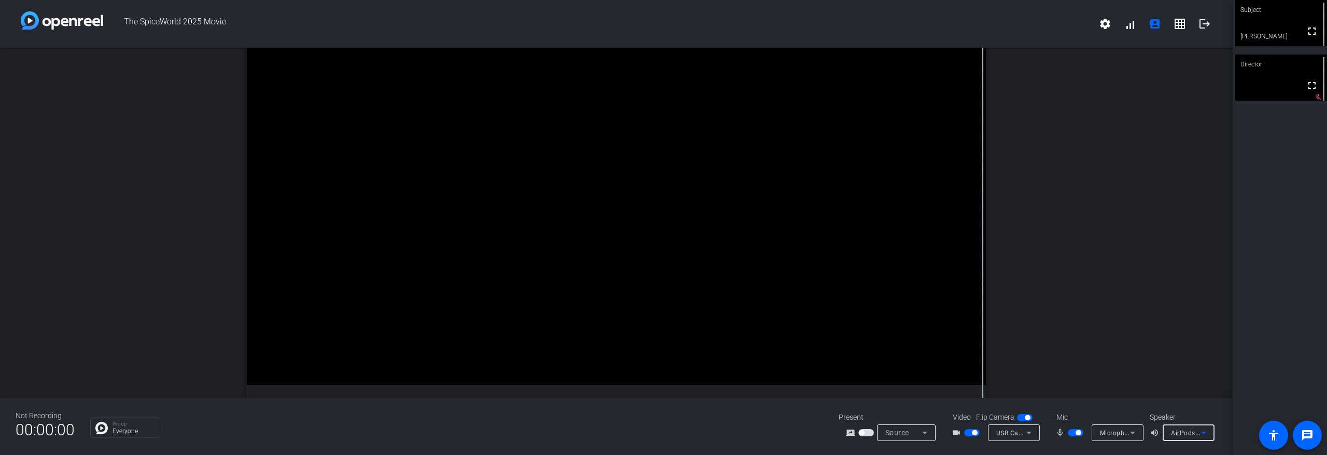
click at [1130, 428] on icon at bounding box center [1133, 432] width 12 height 12
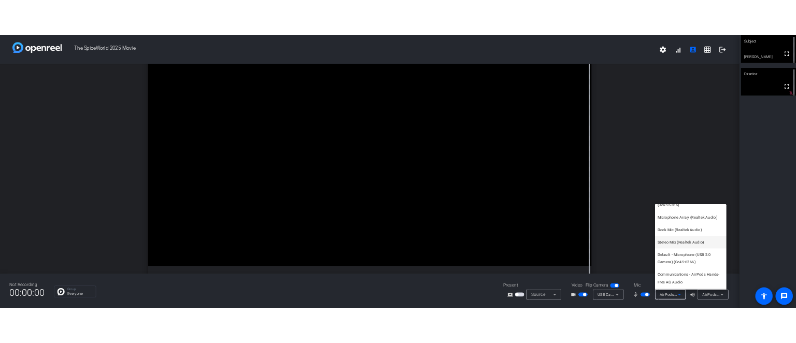
scroll to position [40, 0]
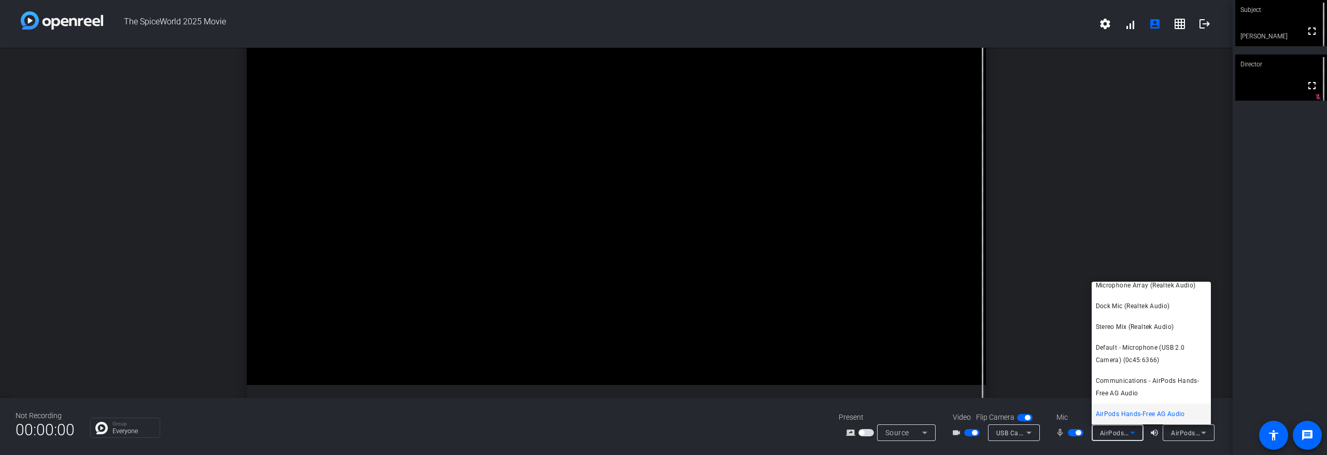
click at [1118, 413] on span "AirPods Hands-Free AG Audio" at bounding box center [1140, 414] width 89 height 12
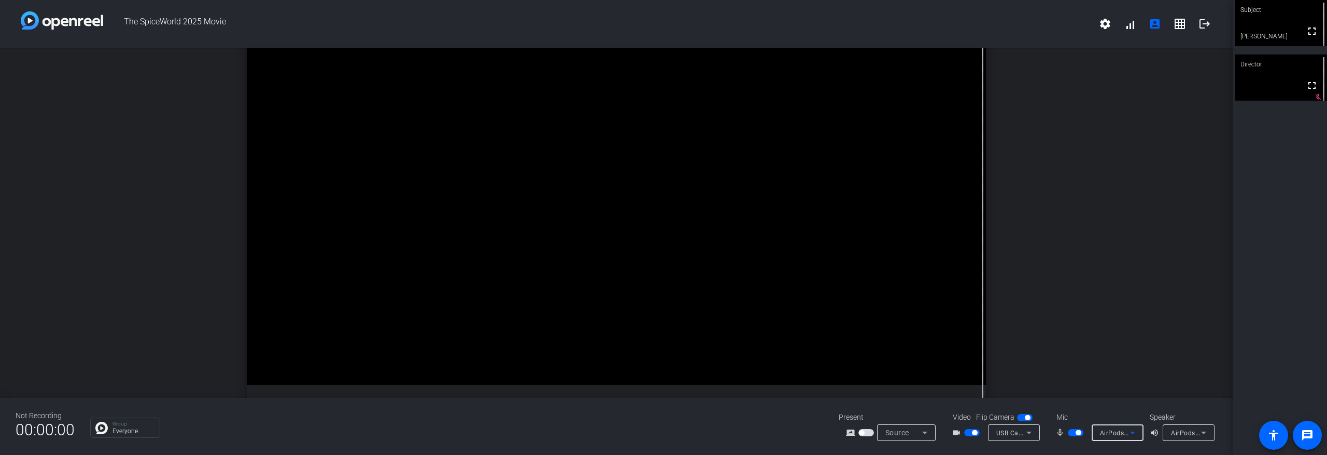
click at [1202, 434] on icon at bounding box center [1204, 432] width 12 height 12
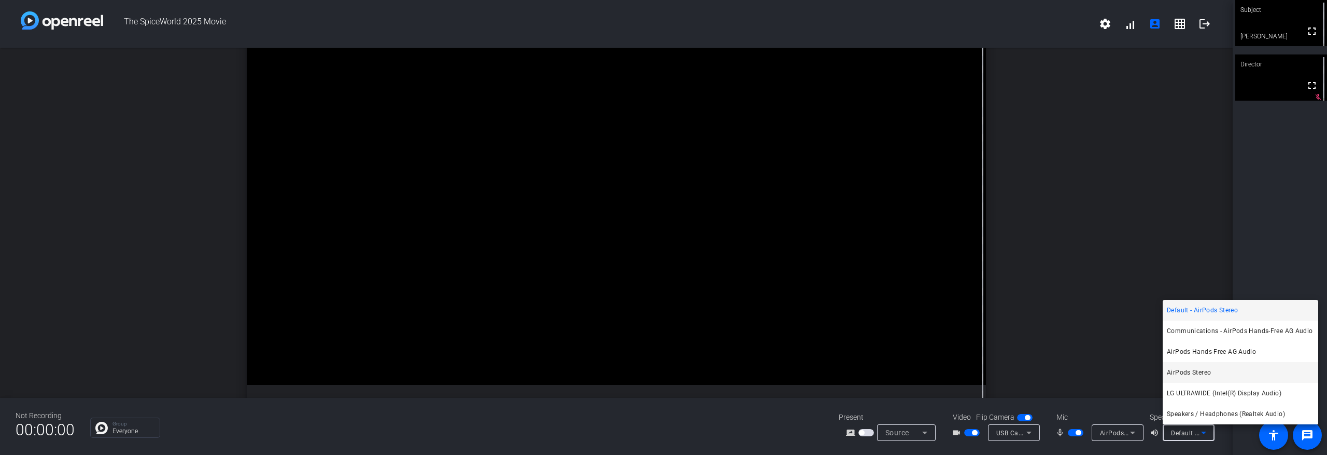
click at [1206, 373] on span "AirPods Stereo" at bounding box center [1189, 372] width 44 height 12
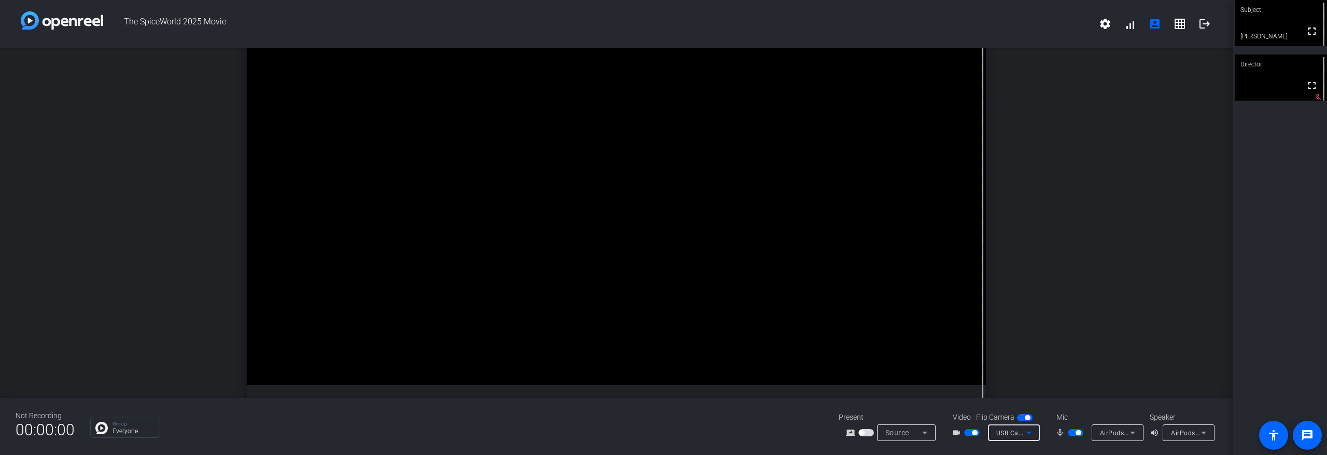
click at [1027, 432] on icon at bounding box center [1029, 432] width 5 height 3
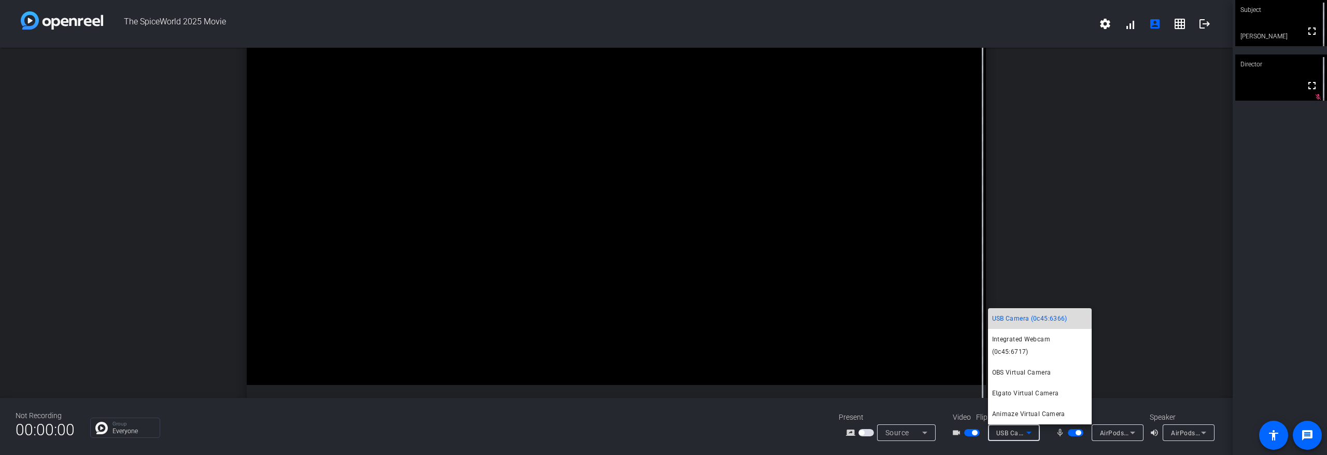
click at [1029, 325] on span "USB Camera (0c45:6366)" at bounding box center [1029, 318] width 75 height 12
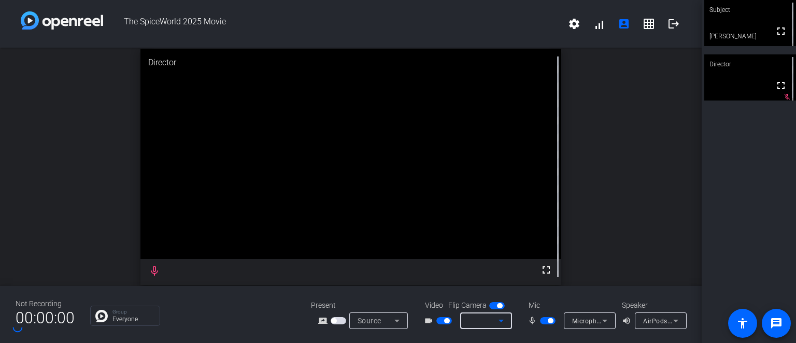
click at [498, 317] on icon at bounding box center [501, 321] width 12 height 12
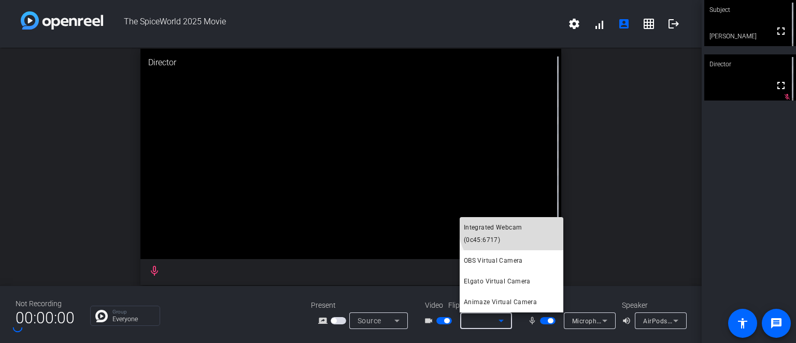
click at [515, 238] on span "Integrated Webcam (0c45:6717)" at bounding box center [511, 233] width 95 height 25
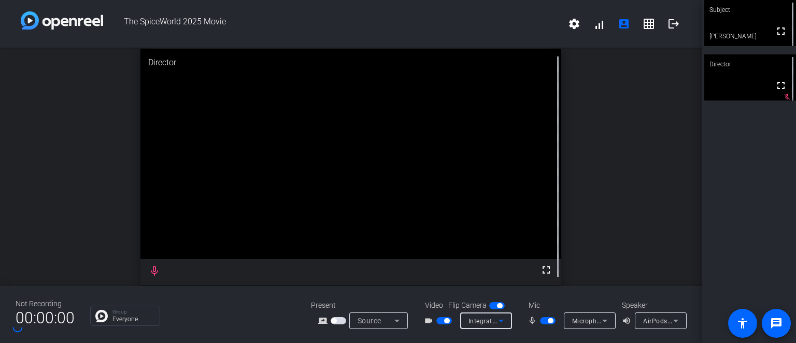
click at [592, 319] on span "Microphone Array (Realtek Audio)" at bounding box center [623, 321] width 102 height 8
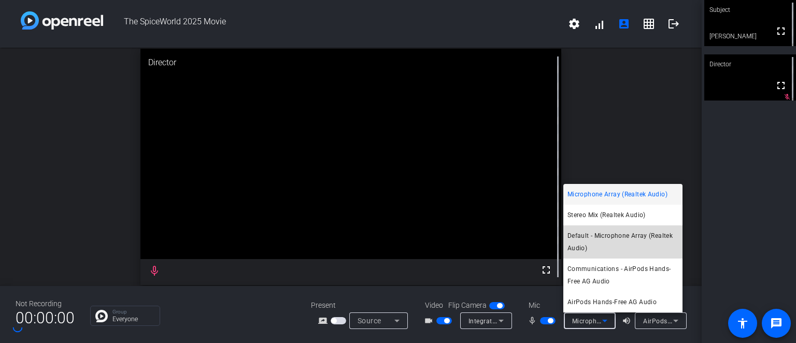
click at [581, 238] on span "Default - Microphone Array (Realtek Audio)" at bounding box center [623, 242] width 111 height 25
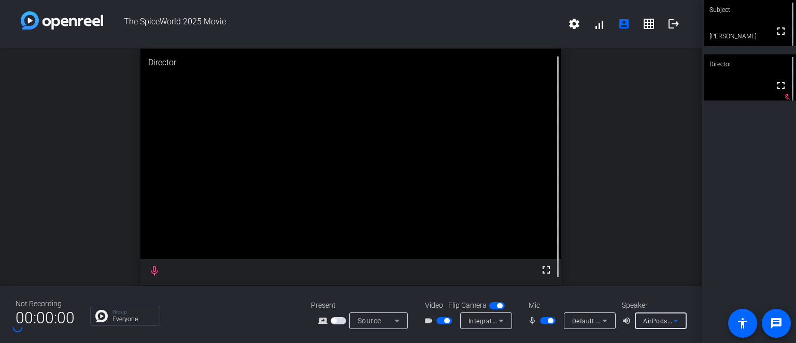
click at [672, 318] on icon at bounding box center [676, 321] width 12 height 12
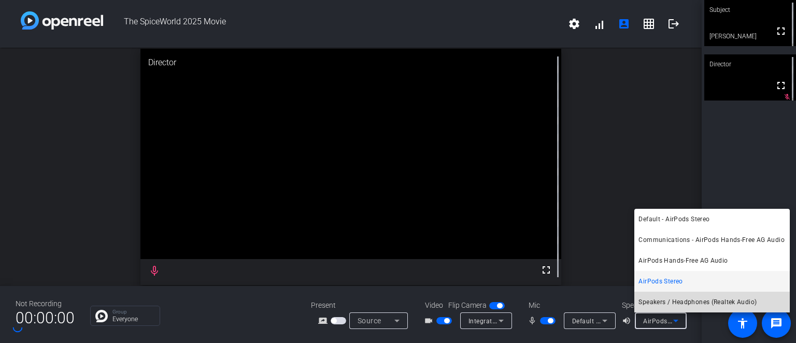
click at [664, 301] on span "Speakers / Headphones (Realtek Audio)" at bounding box center [698, 302] width 118 height 12
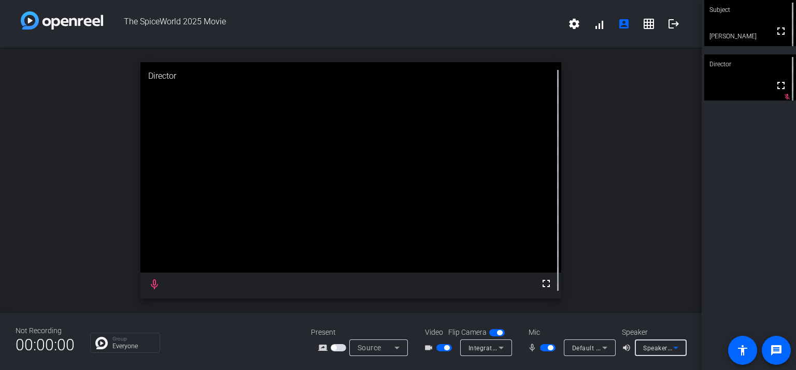
click at [657, 347] on span "Speakers / Headphones (Realtek Audio)" at bounding box center [703, 348] width 121 height 8
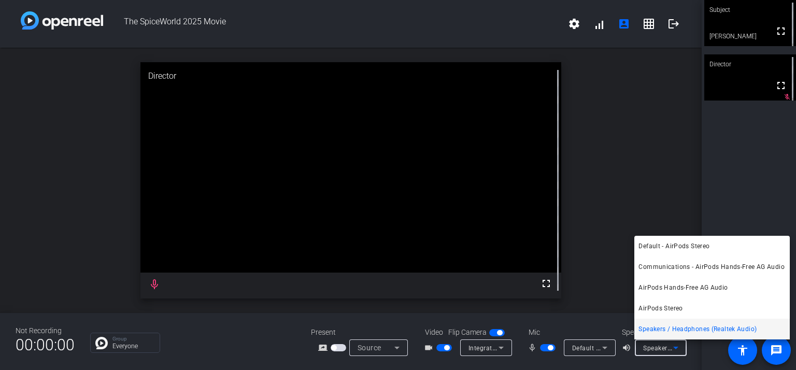
click at [661, 328] on span "Speakers / Headphones (Realtek Audio)" at bounding box center [698, 329] width 118 height 12
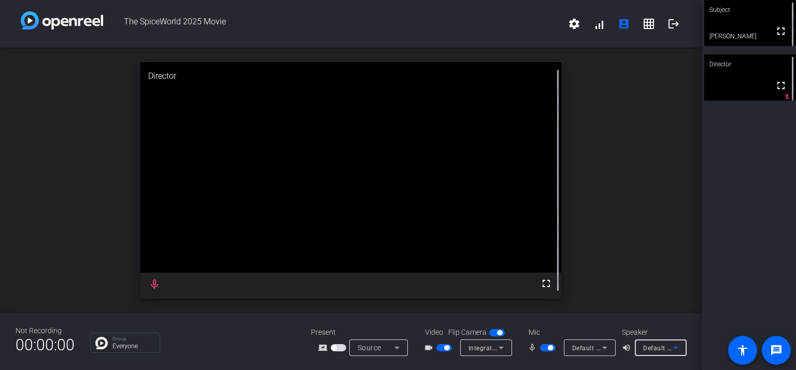
click at [670, 346] on icon at bounding box center [676, 348] width 12 height 12
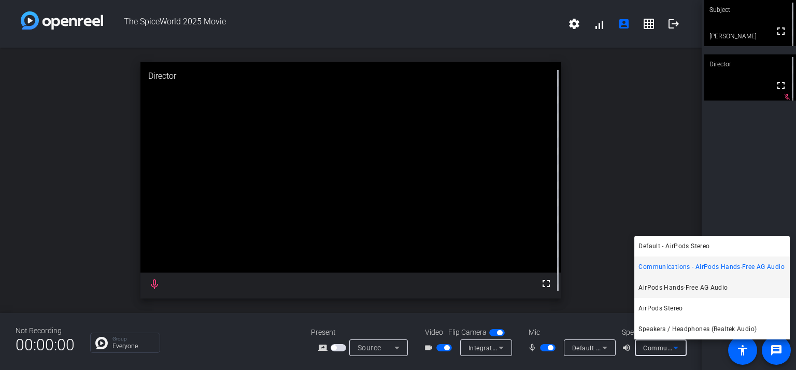
click at [703, 282] on span "AirPods Hands-Free AG Audio" at bounding box center [683, 288] width 89 height 12
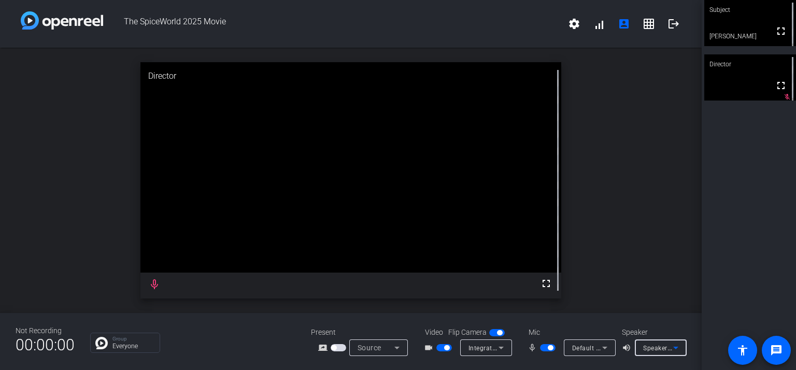
click at [674, 346] on icon at bounding box center [676, 348] width 12 height 12
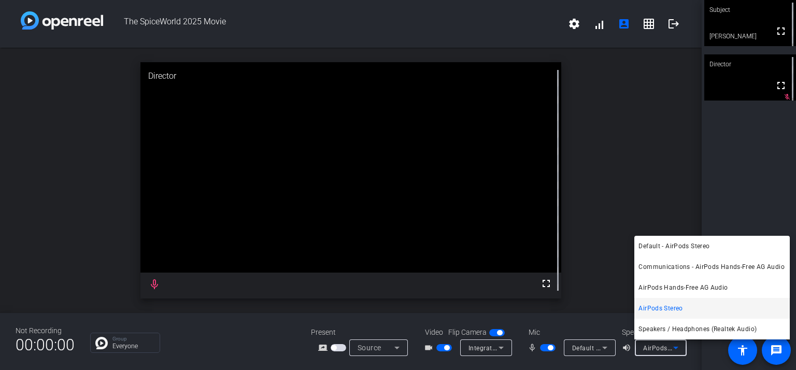
click at [671, 307] on span "AirPods Stereo" at bounding box center [661, 308] width 44 height 12
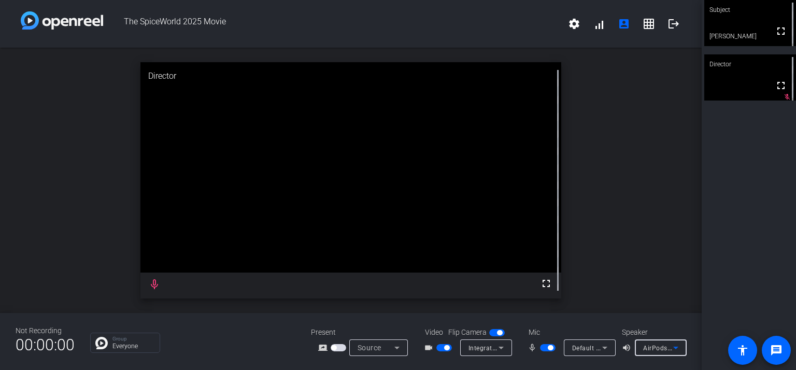
click at [667, 346] on span "AirPods Stereo" at bounding box center [665, 348] width 45 height 8
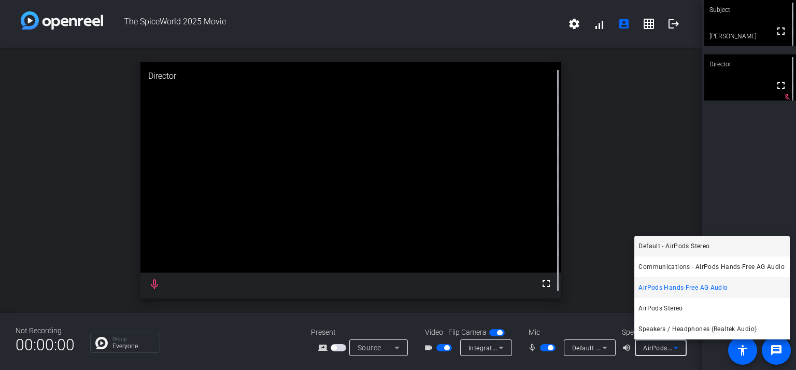
click at [688, 240] on span "Default - AirPods Stereo" at bounding box center [674, 246] width 71 height 12
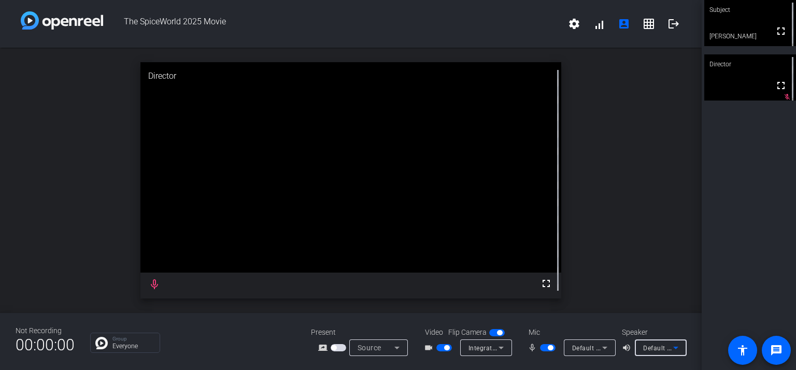
click at [657, 347] on span "Default - AirPods Stereo" at bounding box center [679, 348] width 73 height 8
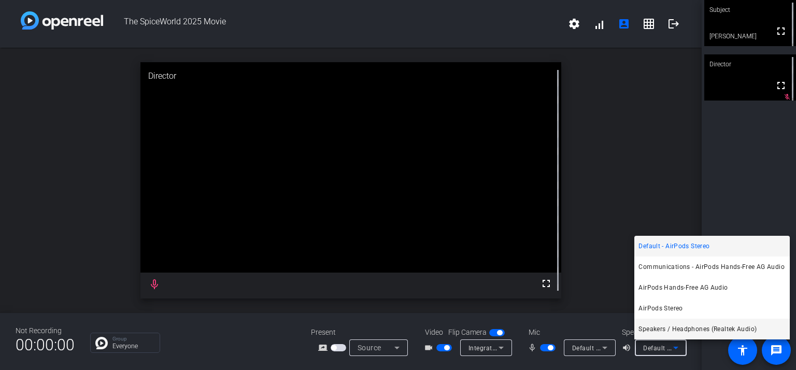
click at [658, 325] on span "Speakers / Headphones (Realtek Audio)" at bounding box center [698, 329] width 118 height 12
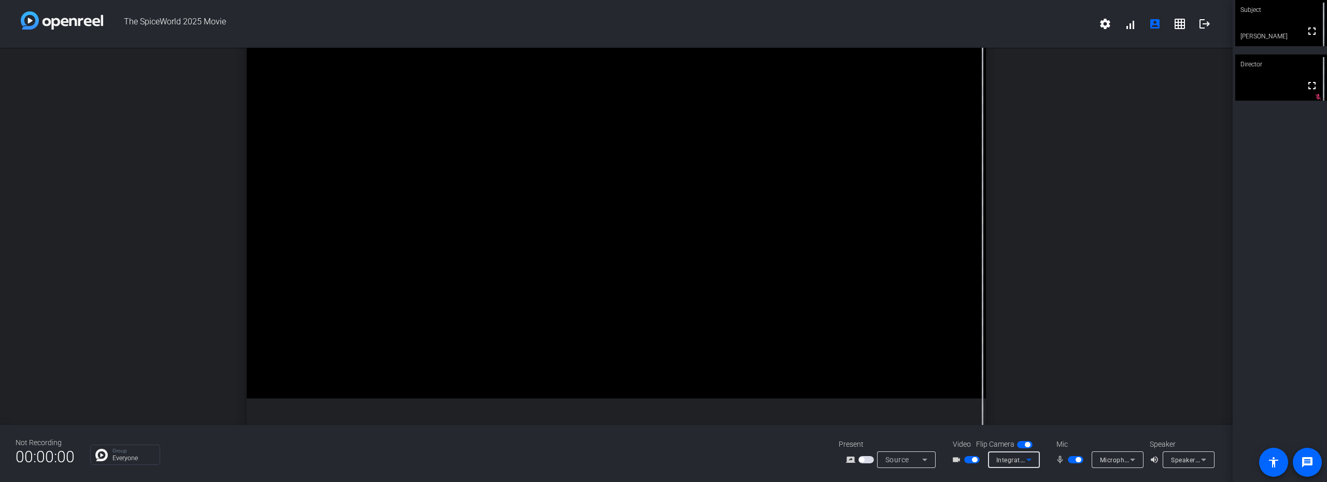
click at [796, 370] on icon at bounding box center [1029, 459] width 5 height 3
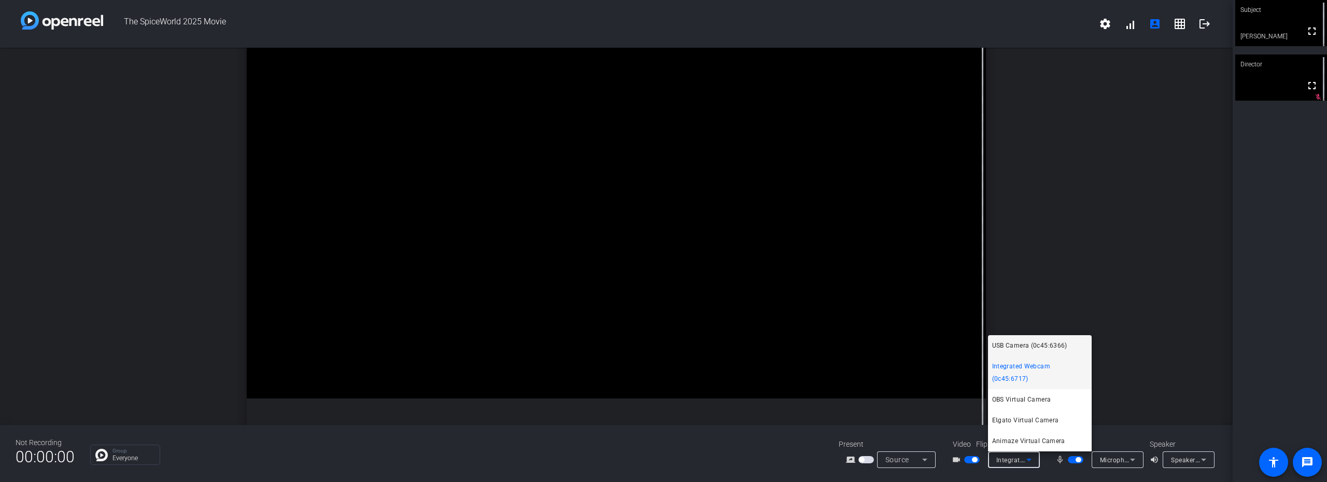
click at [796, 352] on span "USB Camera (0c45:6366)" at bounding box center [1029, 345] width 75 height 12
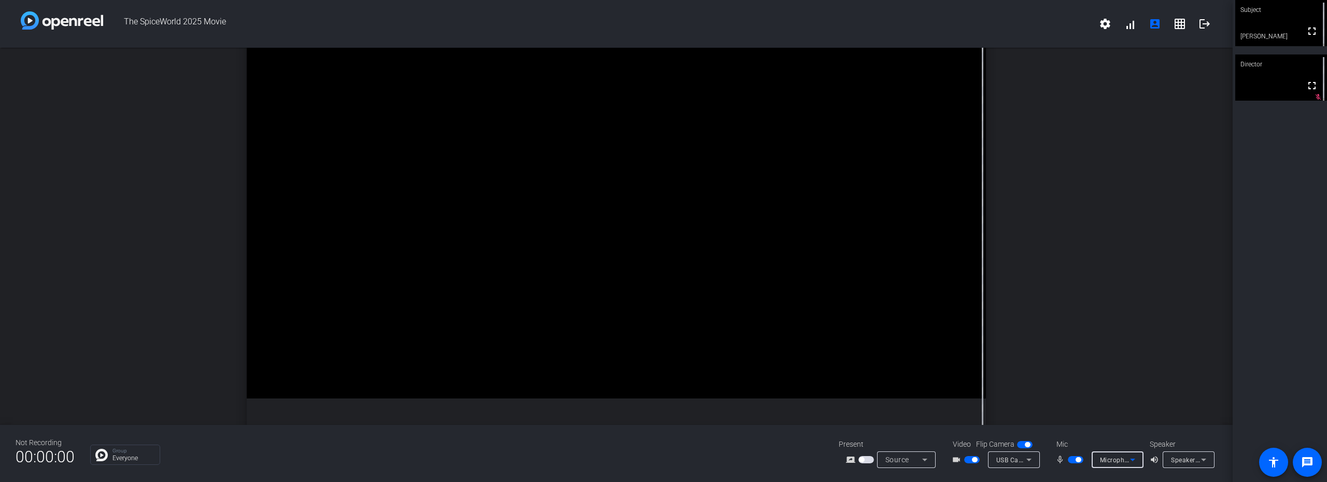
click at [796, 370] on icon at bounding box center [1133, 459] width 12 height 12
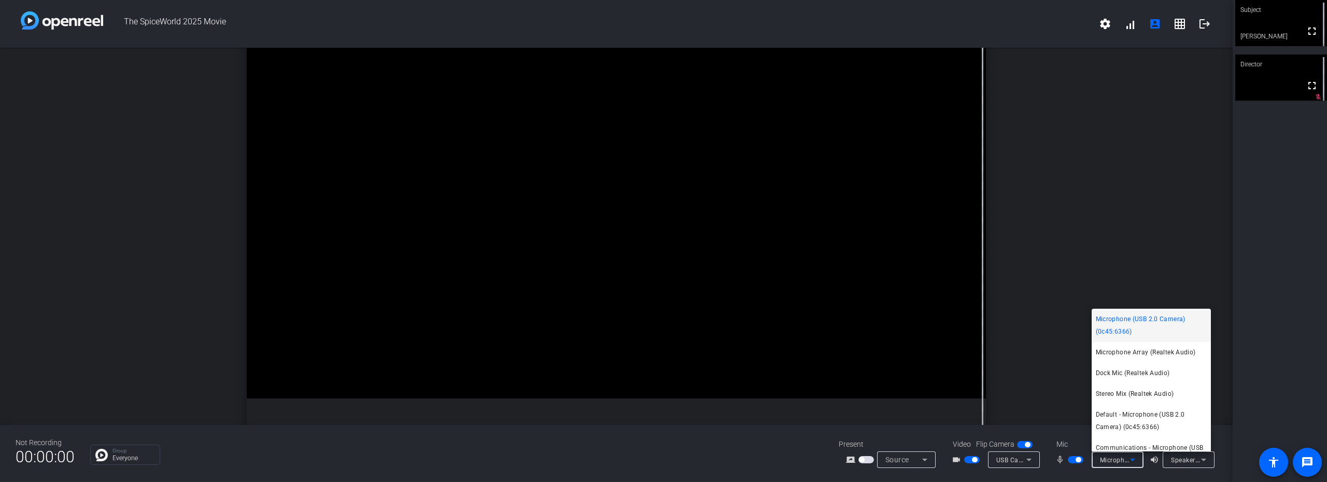
click at [796, 324] on span "Microphone (USB 2.0 Camera) (0c45:6366)" at bounding box center [1151, 325] width 111 height 25
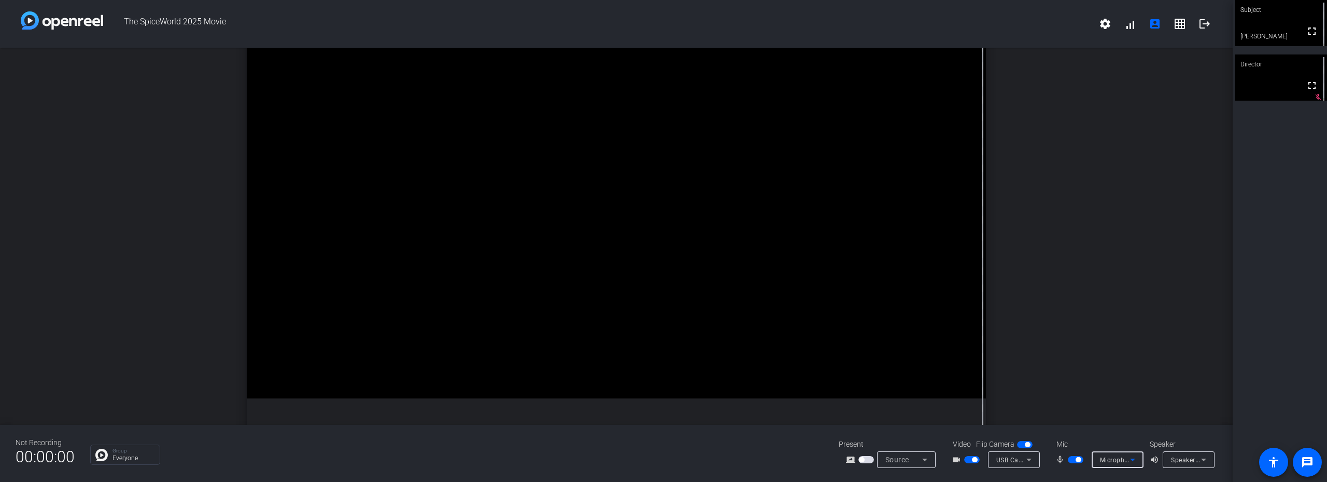
click at [796, 370] on icon at bounding box center [1029, 459] width 5 height 3
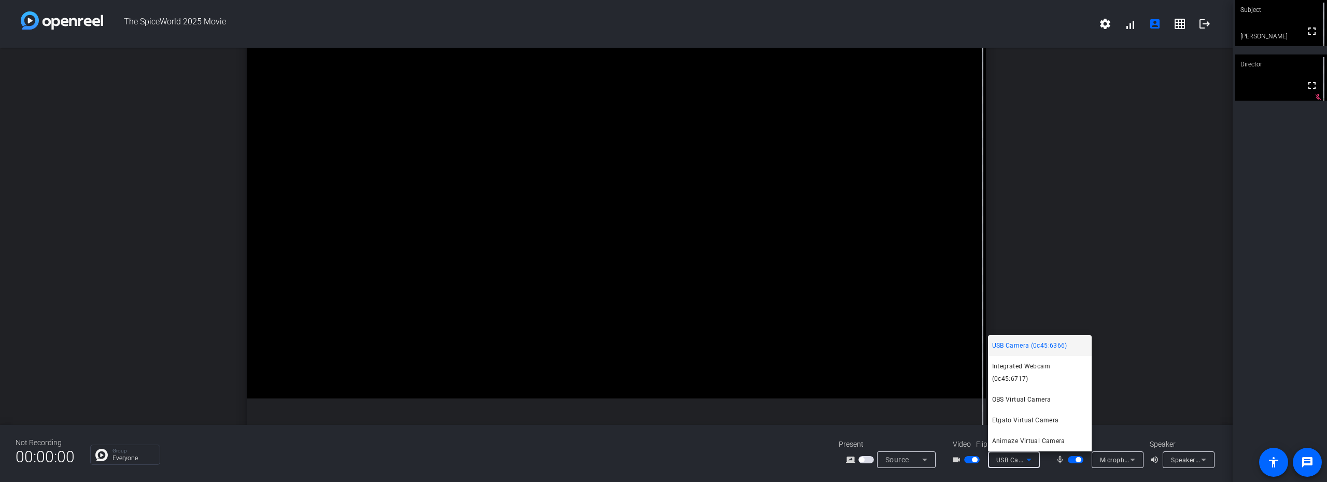
click at [796, 370] on div at bounding box center [663, 241] width 1327 height 482
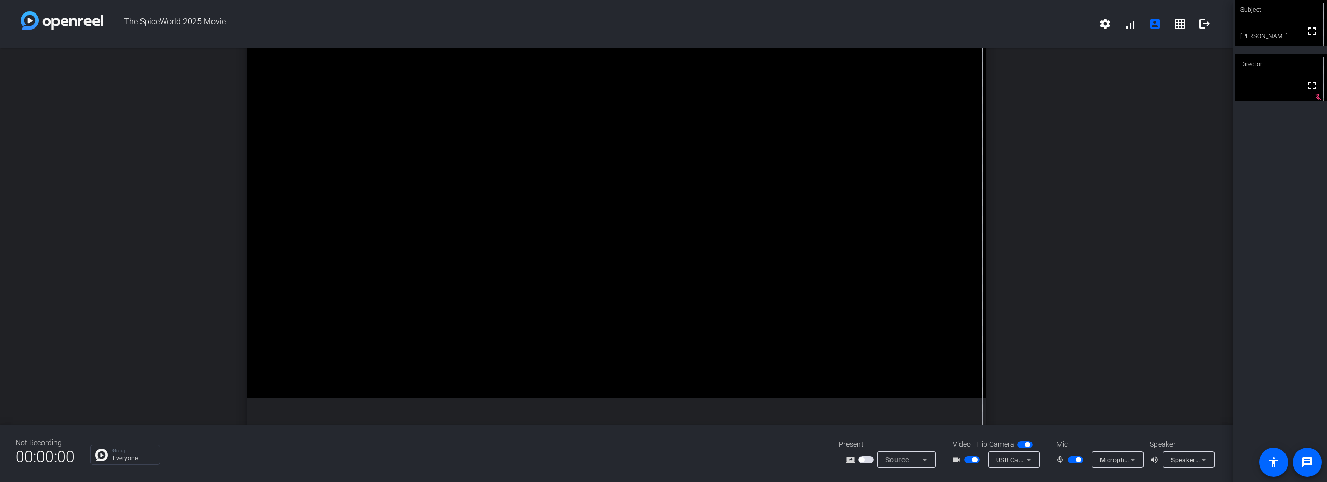
click at [796, 370] on icon at bounding box center [1204, 459] width 12 height 12
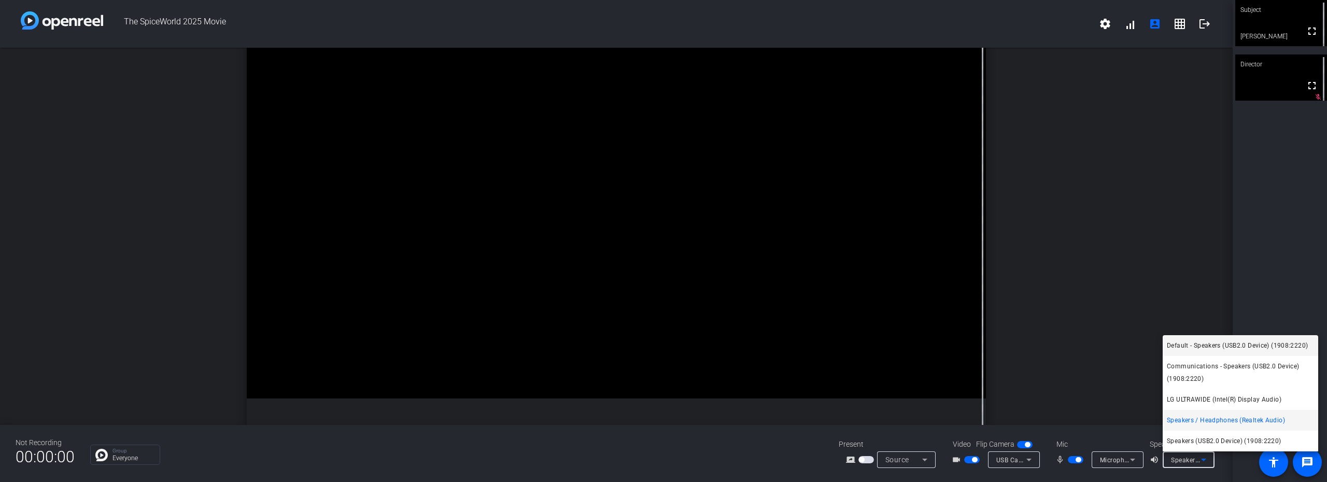
click at [796, 342] on span "Default - Speakers (USB2.0 Device) (1908:2220)" at bounding box center [1237, 345] width 141 height 12
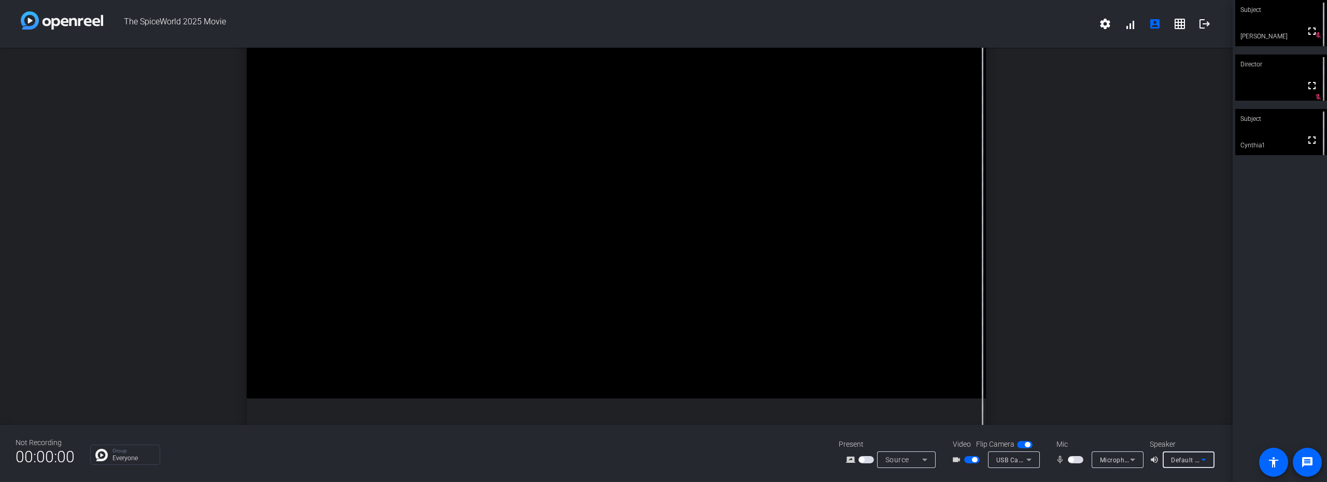
click at [668, 370] on div "Group Everyone" at bounding box center [456, 454] width 733 height 20
click at [796, 370] on span "button" at bounding box center [1071, 459] width 5 height 5
click at [796, 370] on span "button" at bounding box center [1076, 459] width 16 height 7
click at [796, 370] on span "Default - Speakers (USB2.0 Device) (1908:2220)" at bounding box center [1243, 459] width 144 height 8
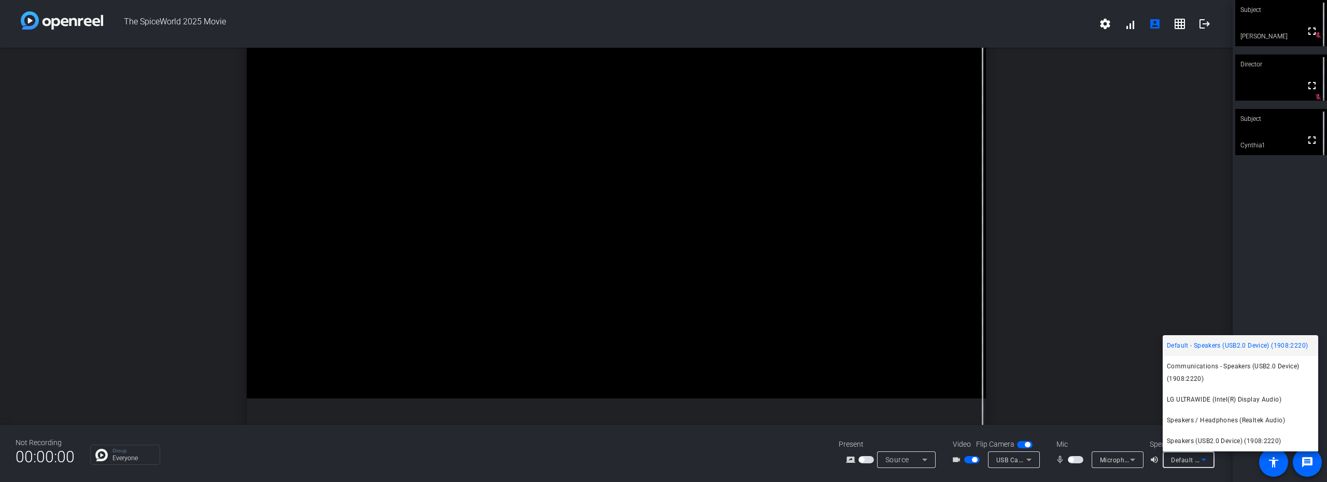
click at [796, 344] on span "Default - Speakers (USB2.0 Device) (1908:2220)" at bounding box center [1237, 345] width 141 height 12
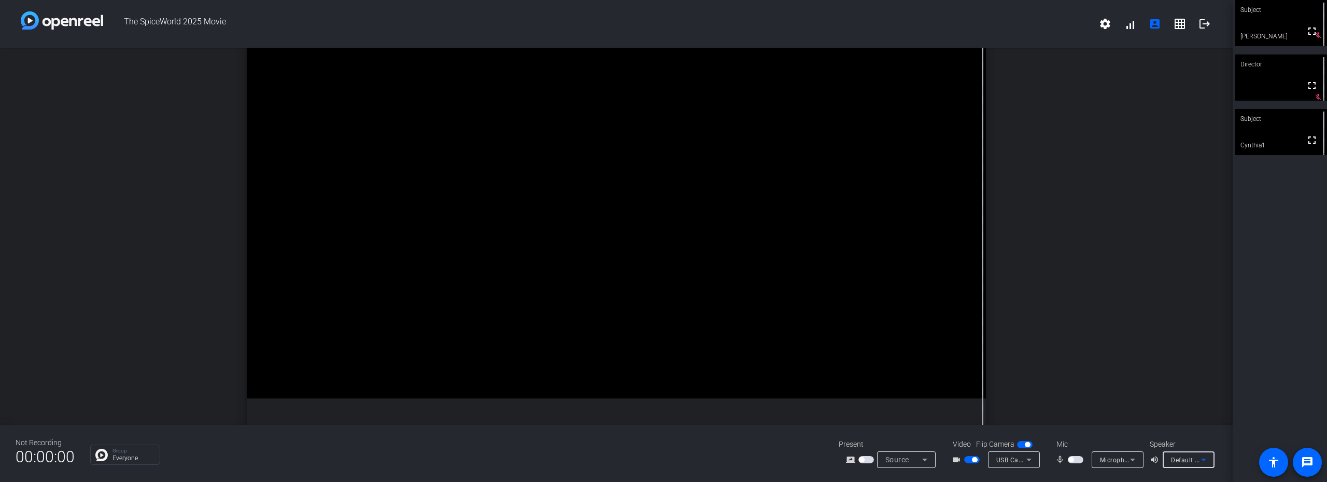
click at [796, 370] on span "button" at bounding box center [1071, 459] width 5 height 5
click at [796, 370] on span "button" at bounding box center [1076, 459] width 16 height 7
click at [796, 370] on span "button" at bounding box center [1078, 459] width 5 height 5
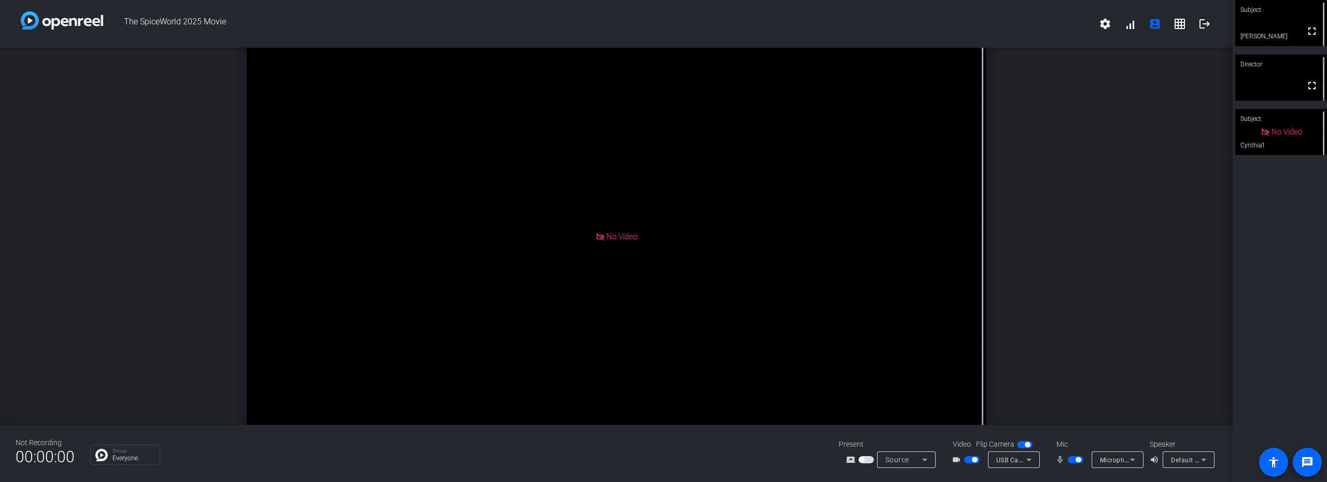
click at [796, 83] on video at bounding box center [1282, 77] width 92 height 46
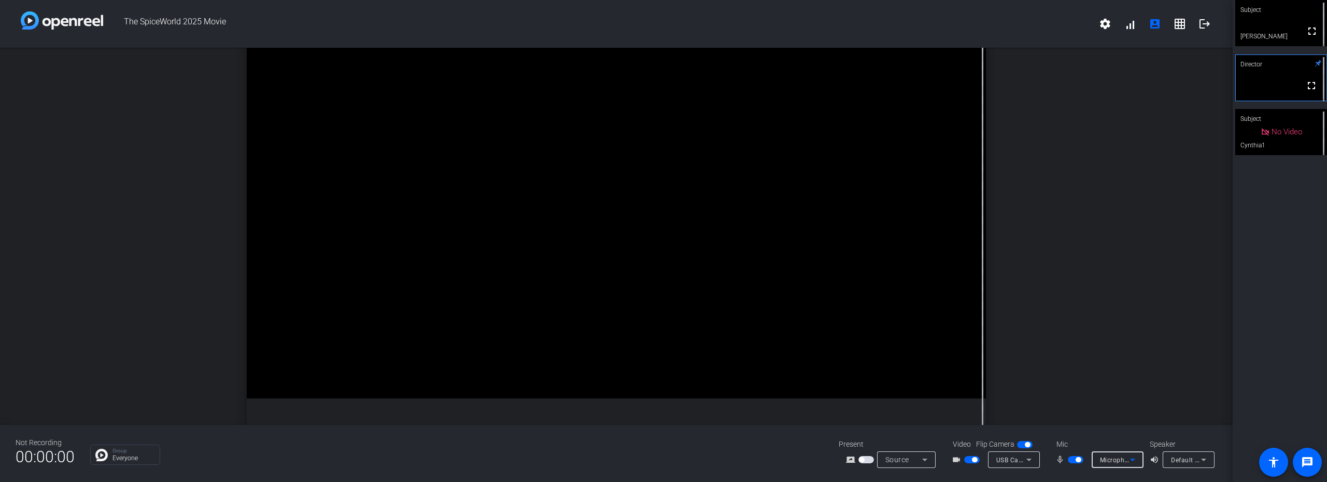
click at [796, 370] on icon at bounding box center [1133, 459] width 12 height 12
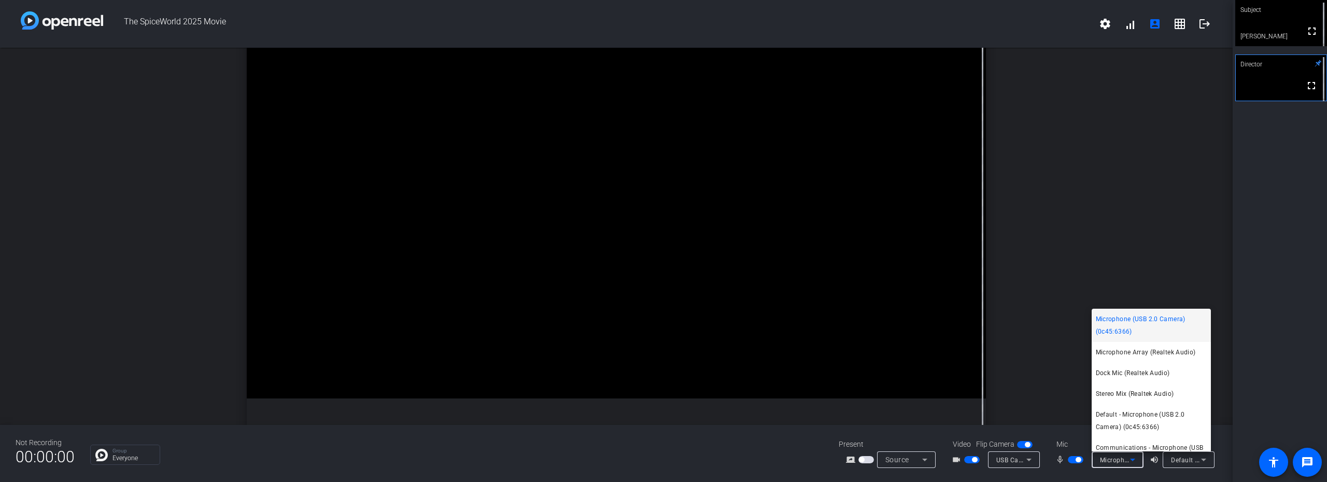
click at [796, 370] on div at bounding box center [663, 241] width 1327 height 482
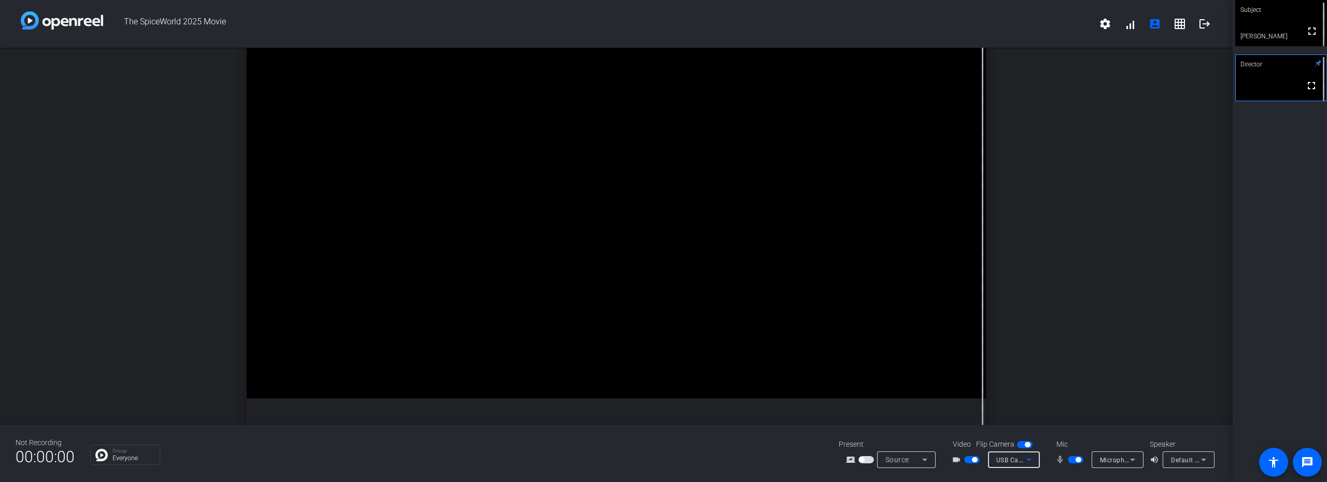
click at [796, 370] on icon at bounding box center [1029, 459] width 5 height 3
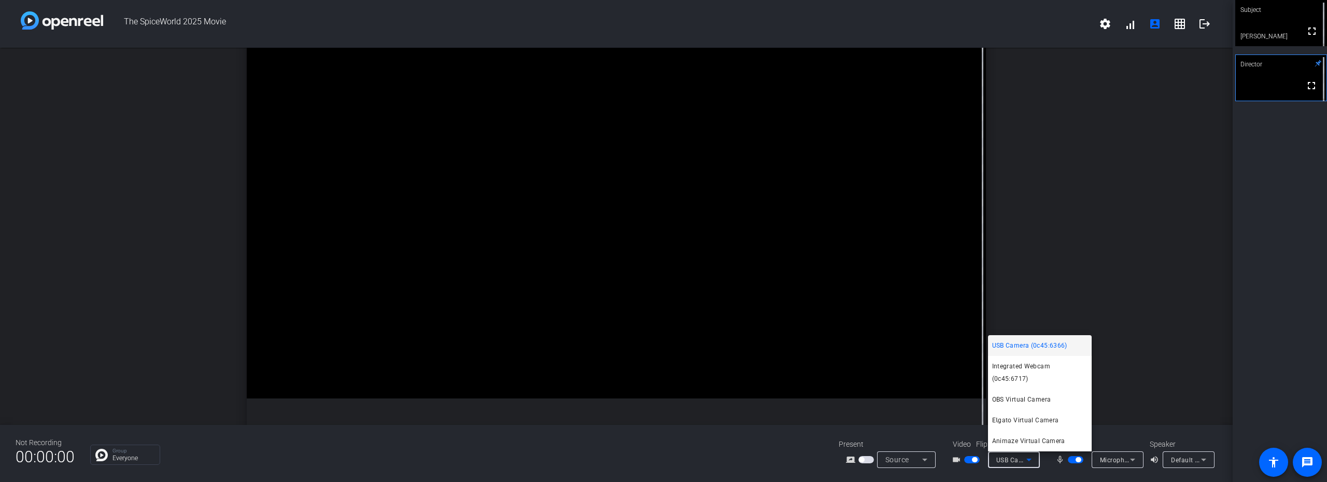
click at [796, 370] on div at bounding box center [663, 241] width 1327 height 482
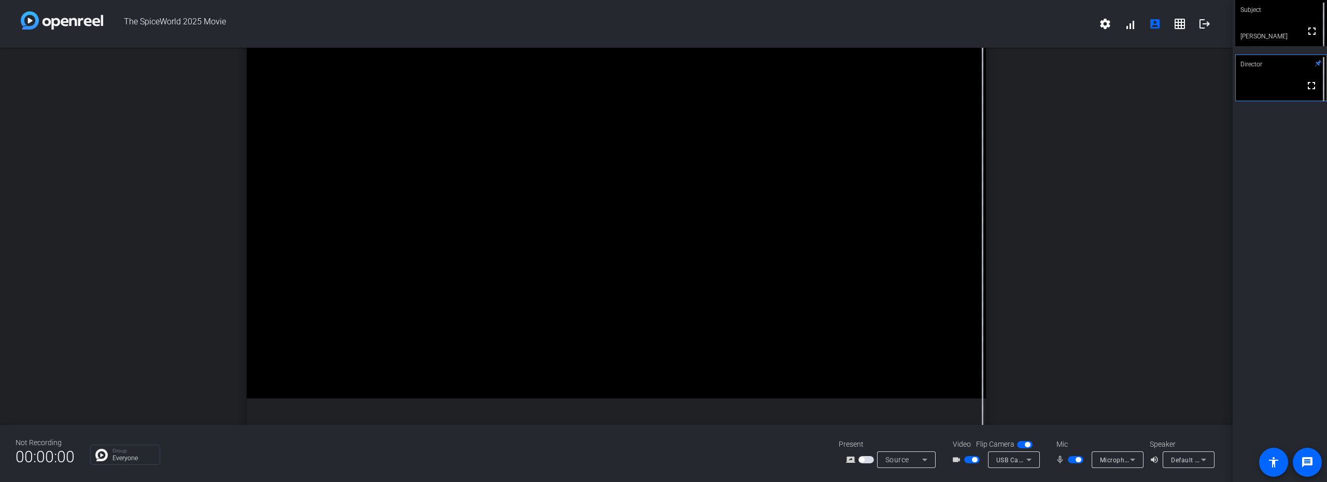
click at [796, 370] on icon at bounding box center [1204, 459] width 12 height 12
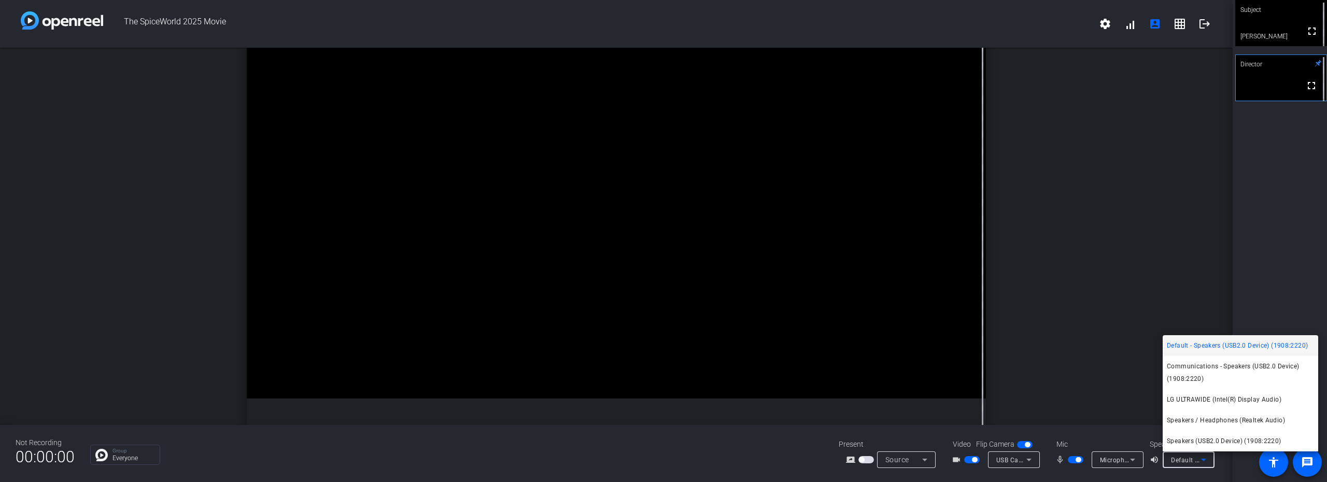
click at [796, 370] on div at bounding box center [663, 241] width 1327 height 482
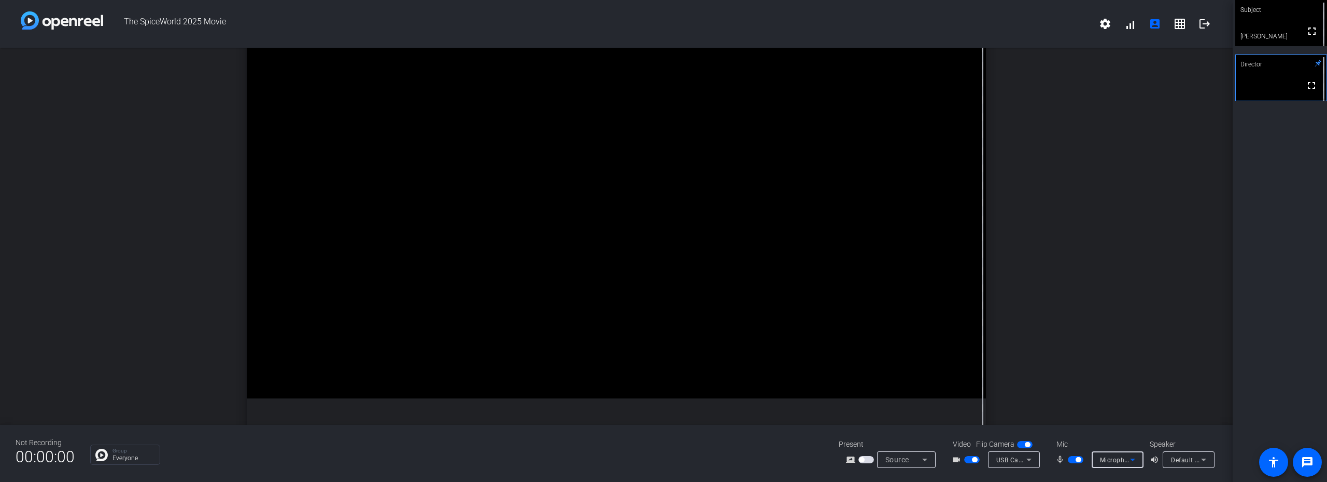
click at [796, 370] on icon at bounding box center [1132, 459] width 5 height 3
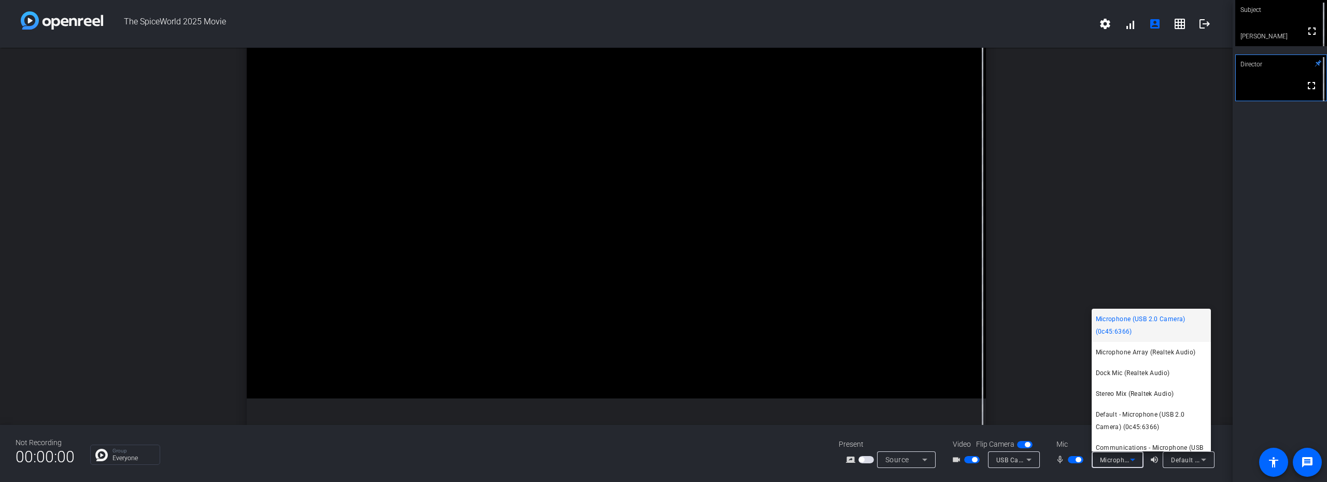
click at [796, 215] on div at bounding box center [663, 241] width 1327 height 482
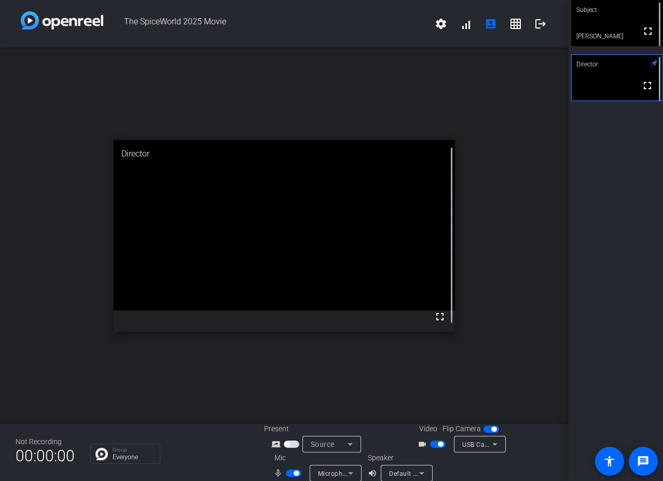
click at [442, 370] on div "open_in_new Director fullscreen" at bounding box center [284, 236] width 568 height 376
